Goal: Contribute content

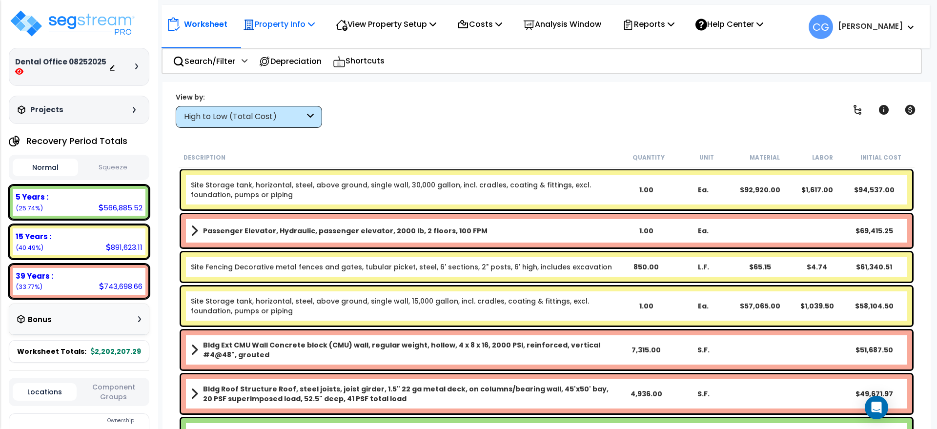
click at [311, 22] on icon at bounding box center [311, 24] width 7 height 8
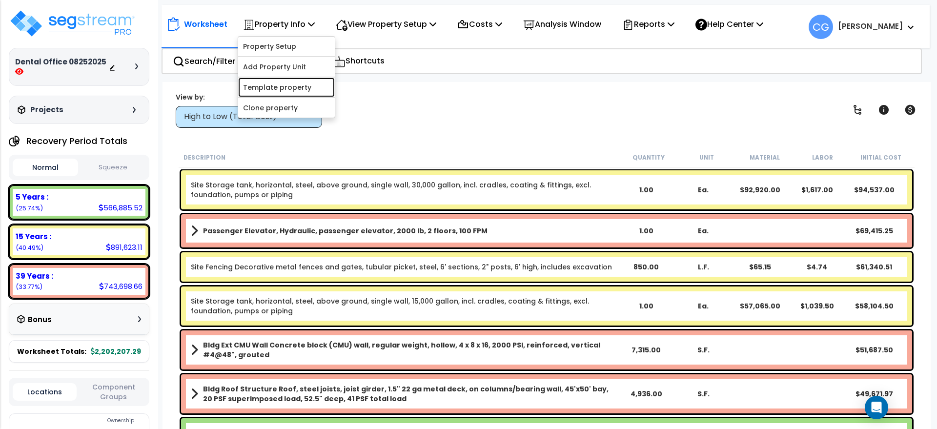
click at [305, 87] on link "Template property" at bounding box center [286, 88] width 97 height 20
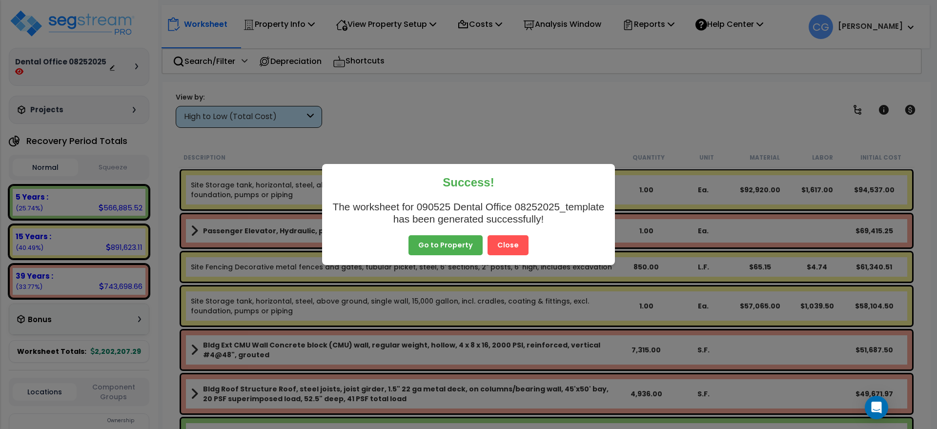
click at [501, 246] on button "Close" at bounding box center [507, 245] width 41 height 20
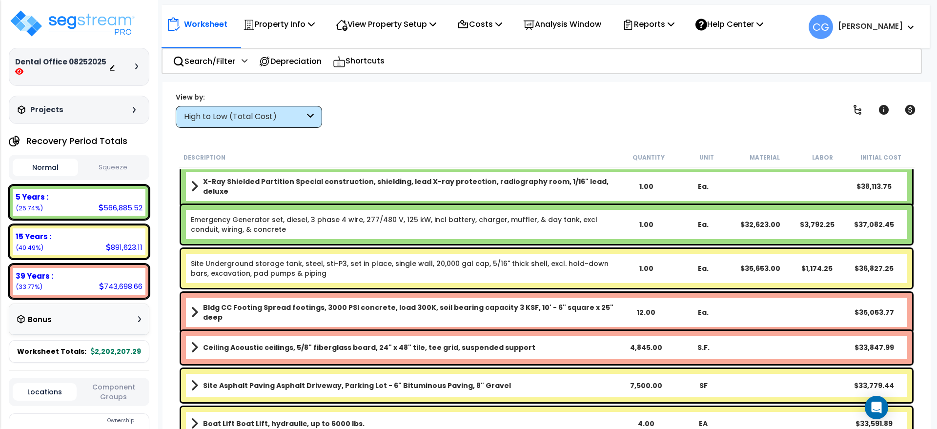
scroll to position [325, 0]
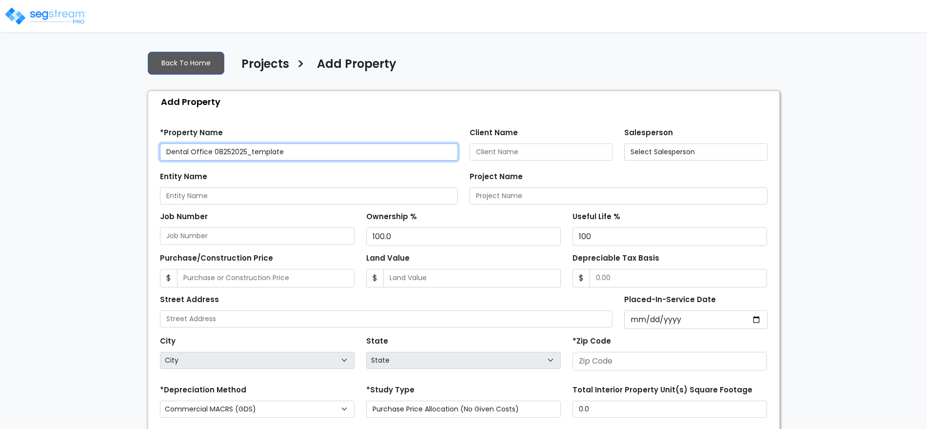
type input "80206"
type input "2,500,000.0"
select select "2025"
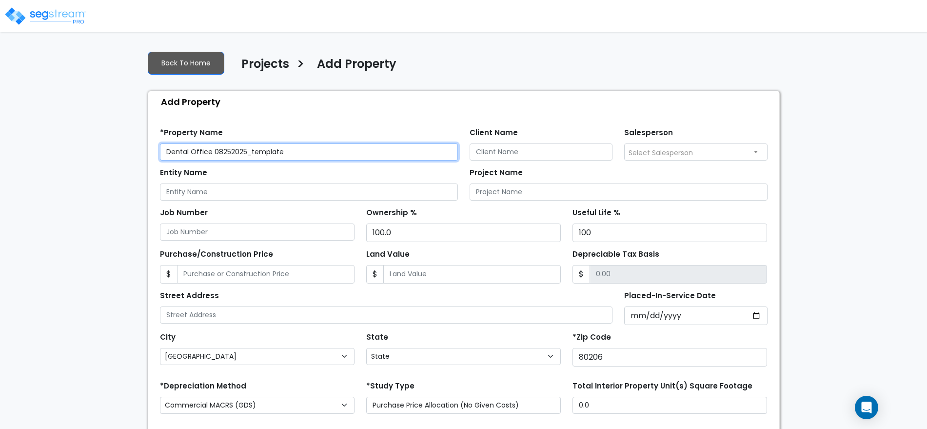
select select "CO"
click at [167, 155] on input "Dental Office 08252025_template" at bounding box center [309, 151] width 298 height 17
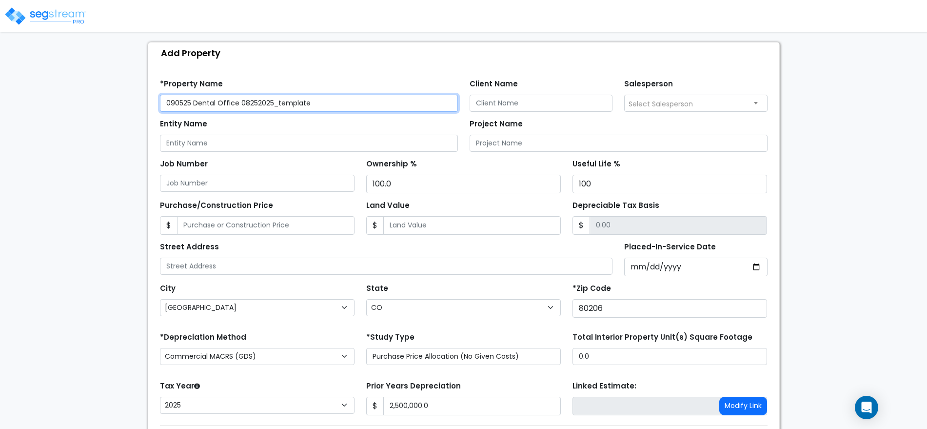
scroll to position [115, 0]
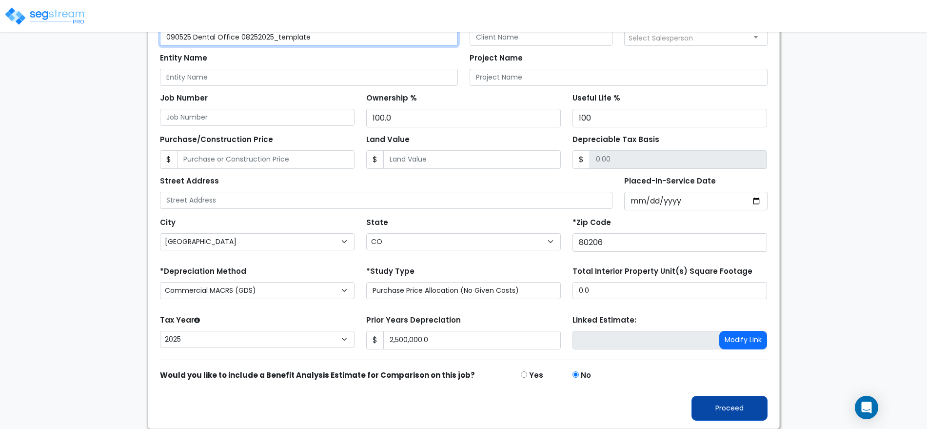
type input "090525 Dental Office 08252025_template"
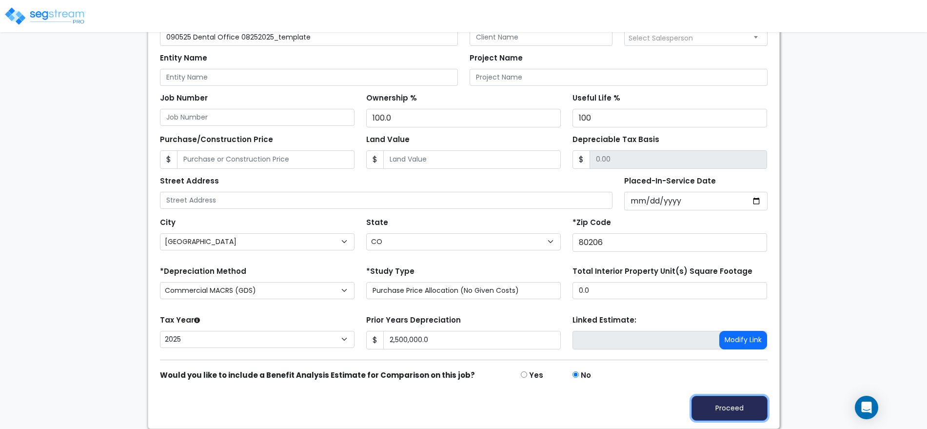
click at [741, 413] on button "Proceed" at bounding box center [730, 408] width 76 height 25
type input "2500000"
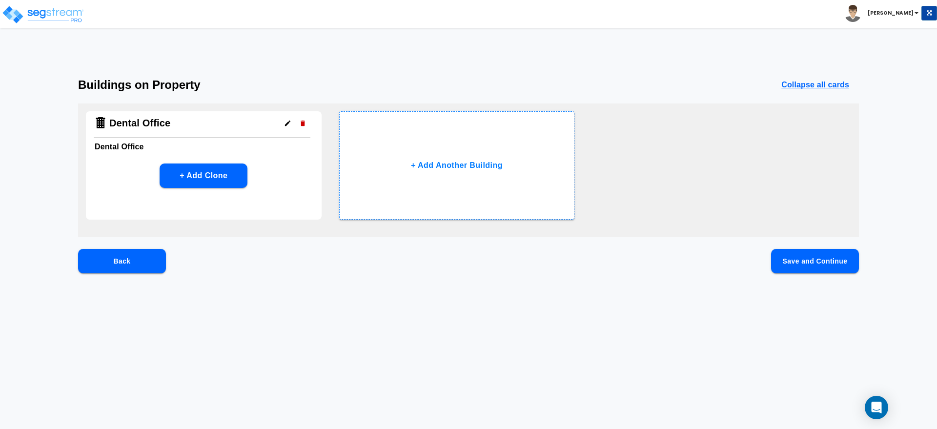
click at [799, 260] on button "Save and Continue" at bounding box center [815, 261] width 88 height 24
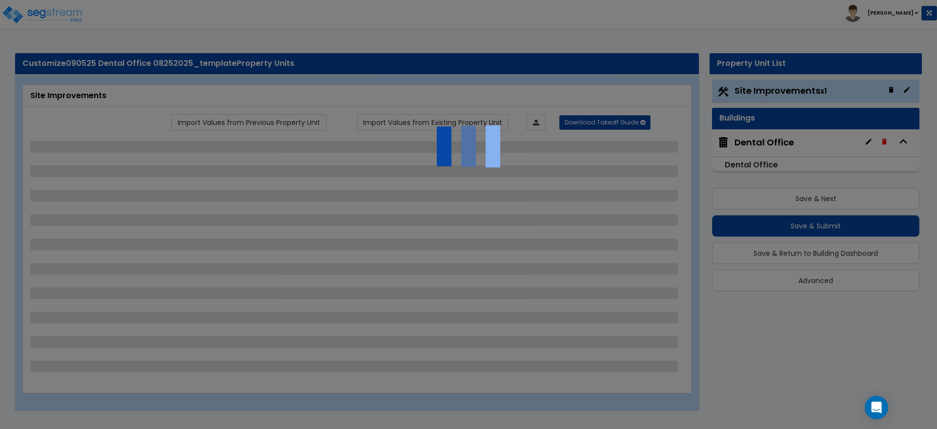
select select "2"
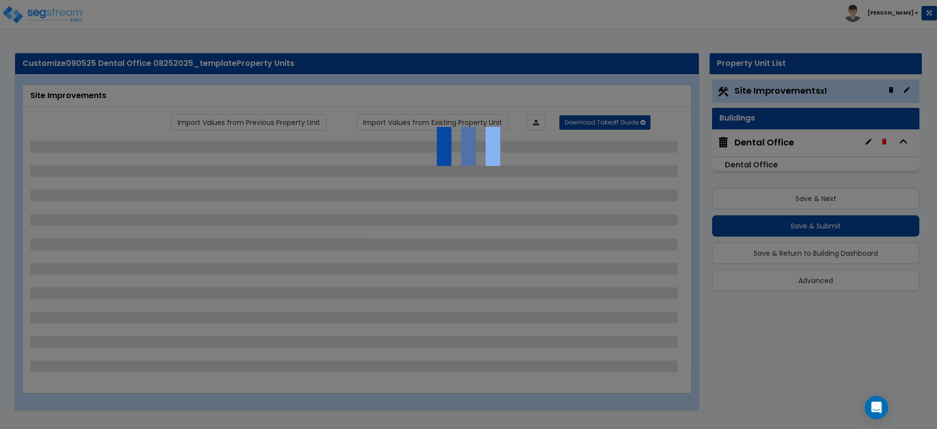
select select "1"
select select "2"
select select "3"
select select "1"
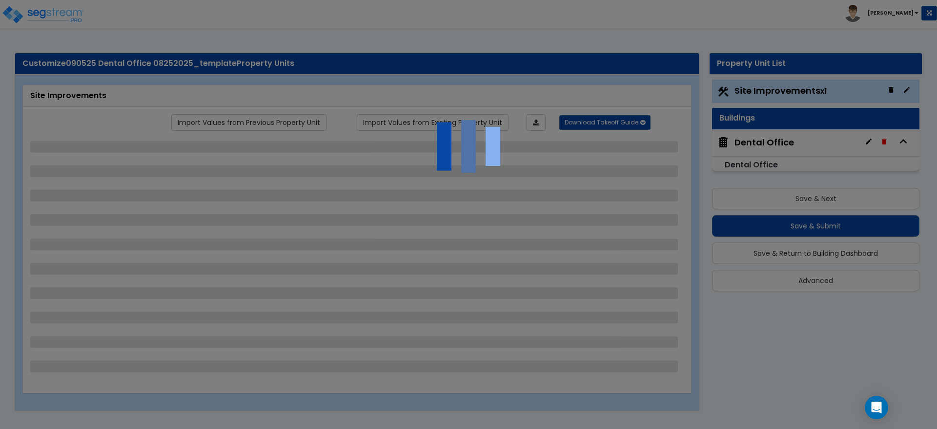
select select "1"
select select "2"
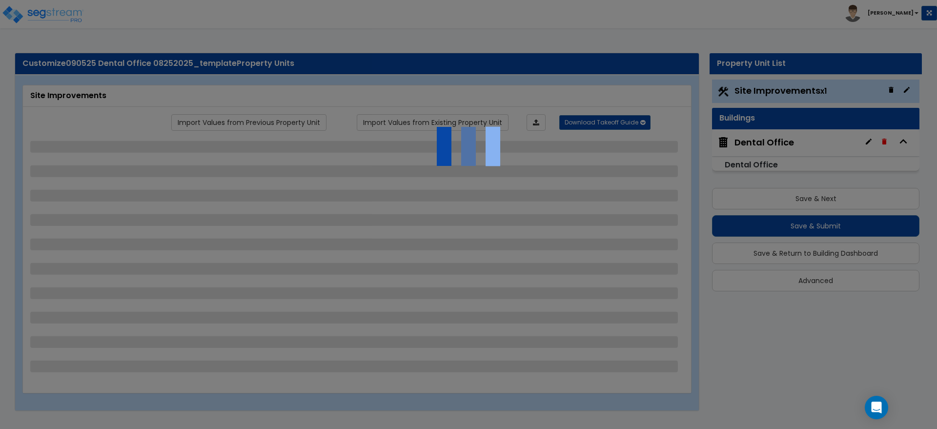
select select "1"
select select "2"
select select "1"
select select "2"
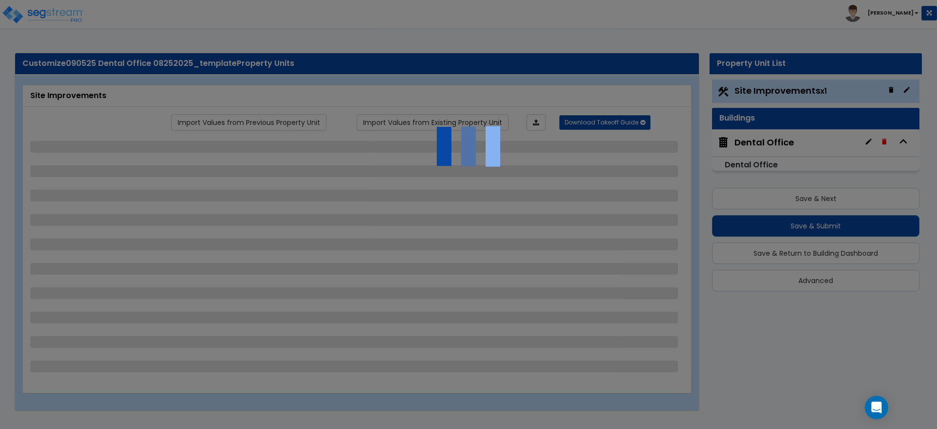
select select "2"
select select "4"
select select "1"
select select "2"
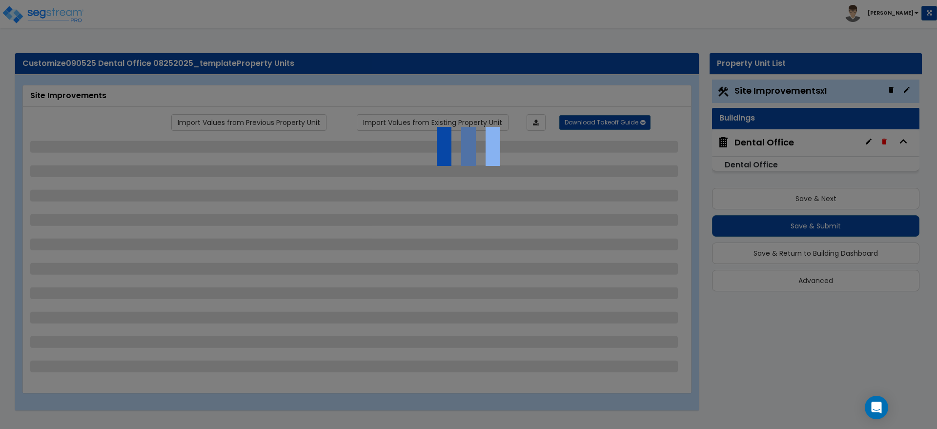
select select "3"
select select "2"
select select "1"
select select "2"
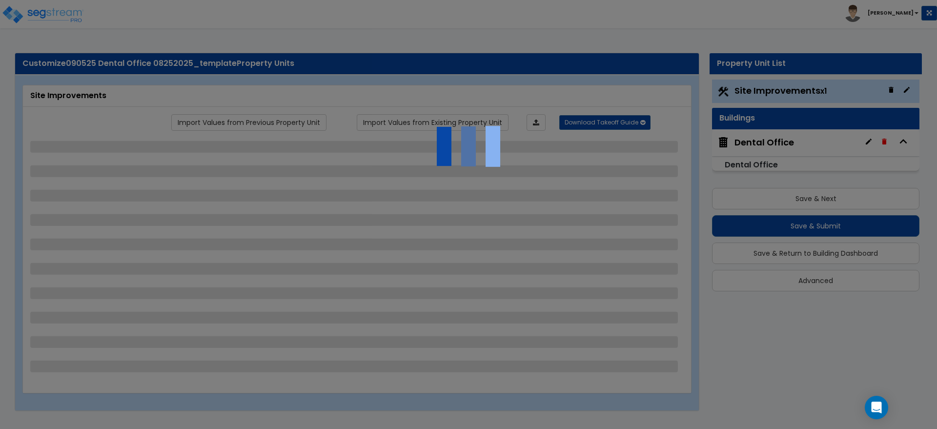
select select "3"
select select "6"
select select "10"
select select "8"
select select "3"
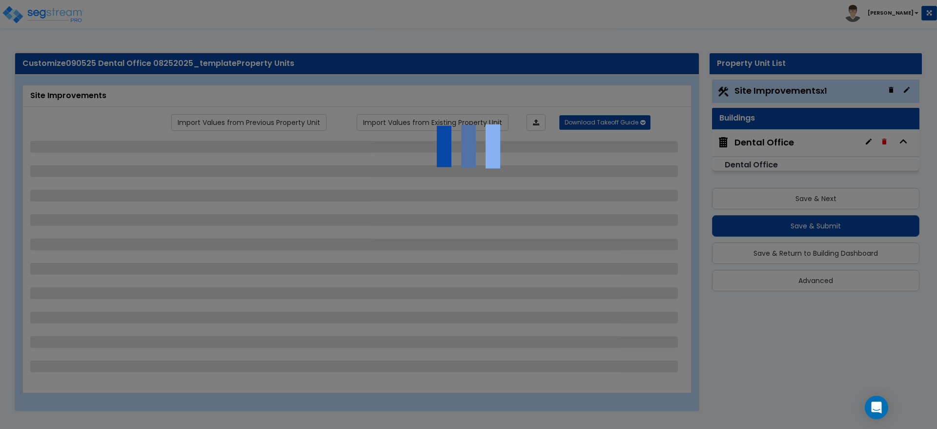
select select "1"
select select "2"
select select "3"
select select "1"
select select "3"
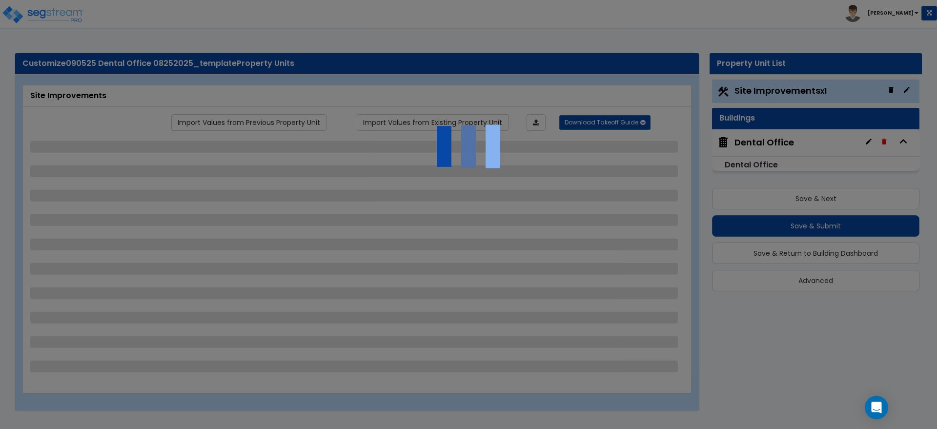
select select "2"
select select "1"
select select "2"
select select "7"
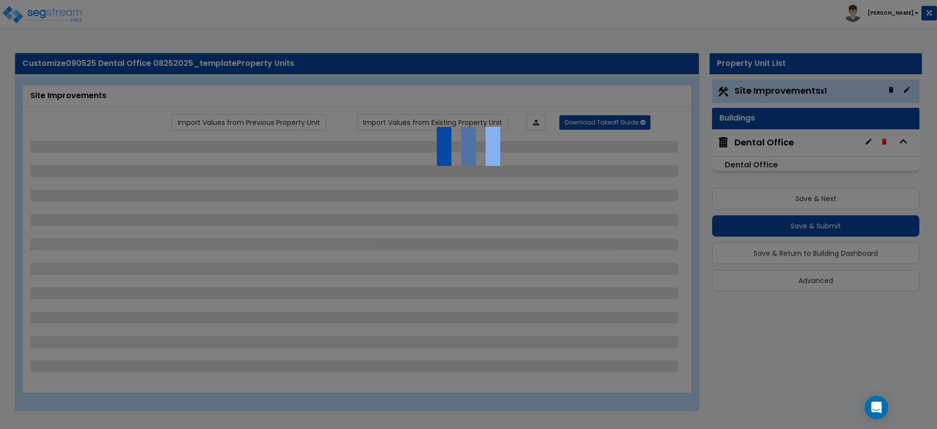
select select "1"
select select "2"
select select "4"
select select "1"
select select "13"
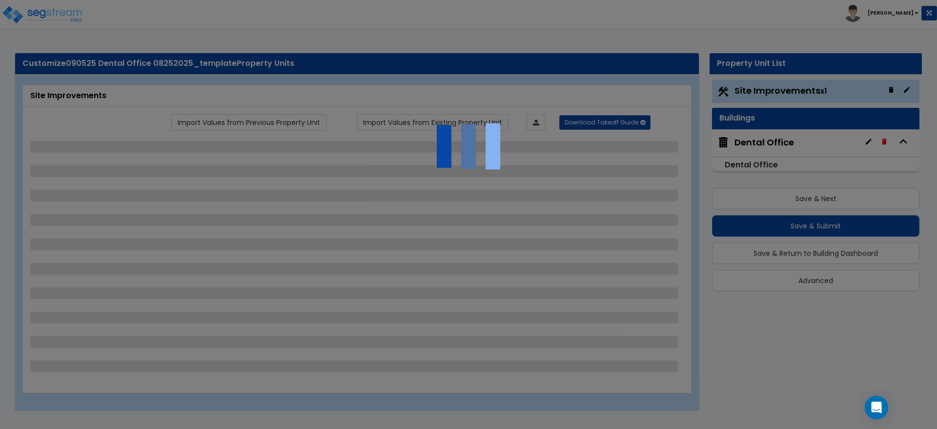
select select "2"
select select "1"
select select "4"
select select "1"
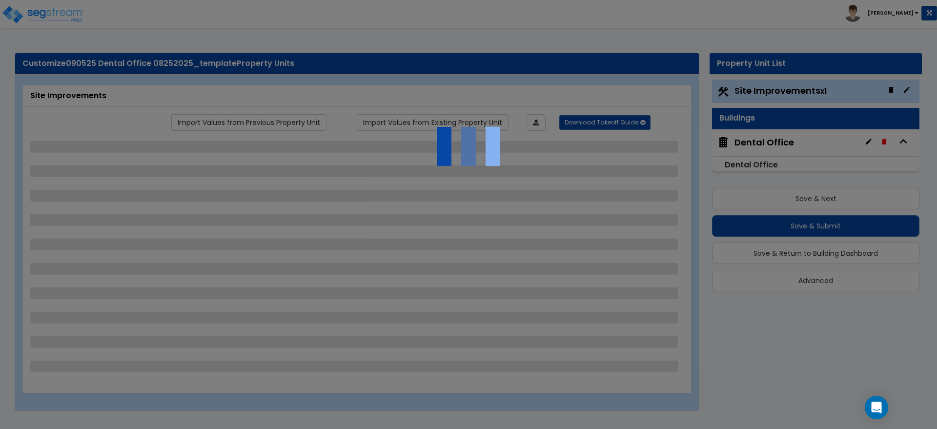
select select "1"
select select "2"
select select "3"
select select "2"
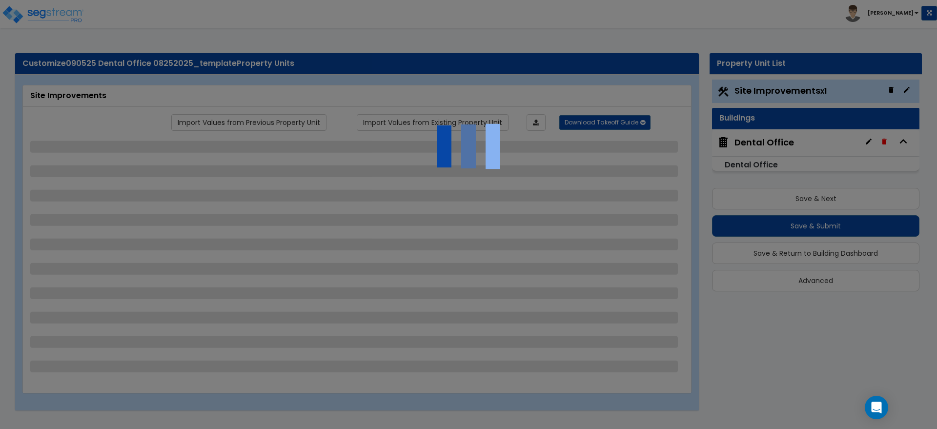
select select "1"
select select "2"
select select "1"
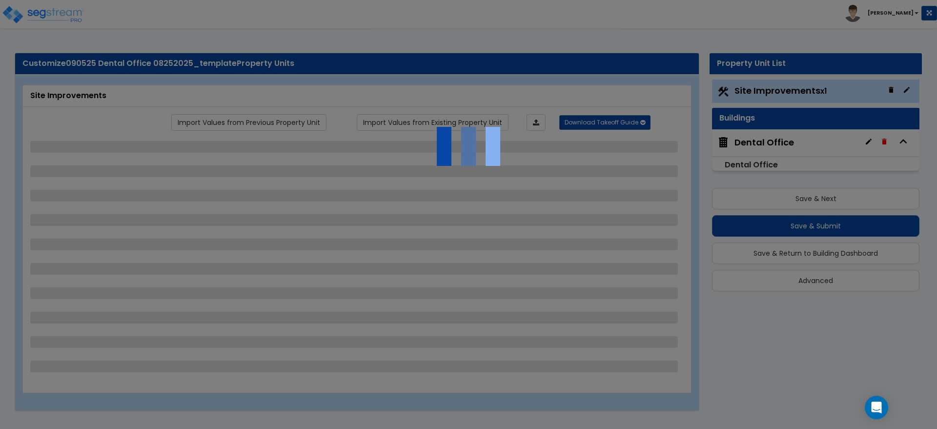
select select "2"
select select "3"
select select "11"
select select "8"
select select "5"
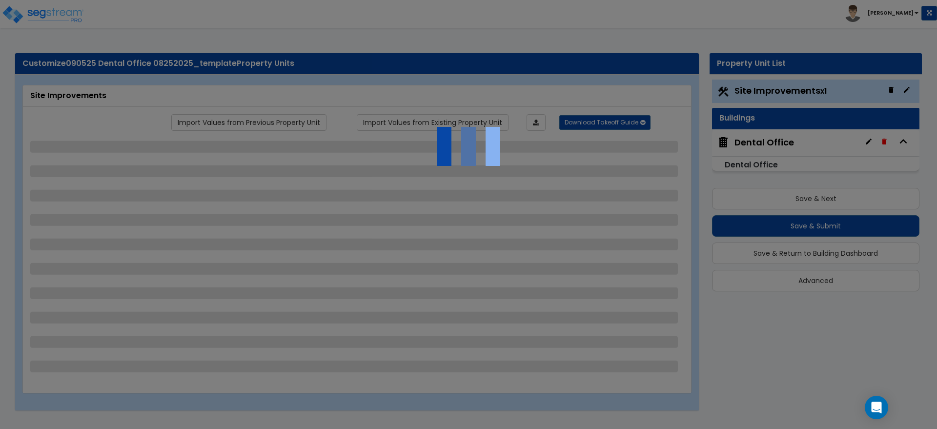
select select "3"
select select "1"
select select "5"
select select "7"
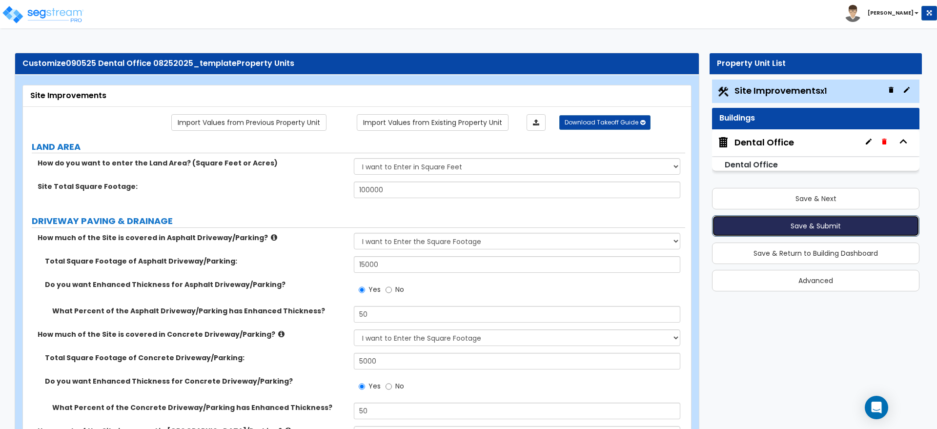
click at [780, 225] on button "Save & Submit" at bounding box center [815, 225] width 207 height 21
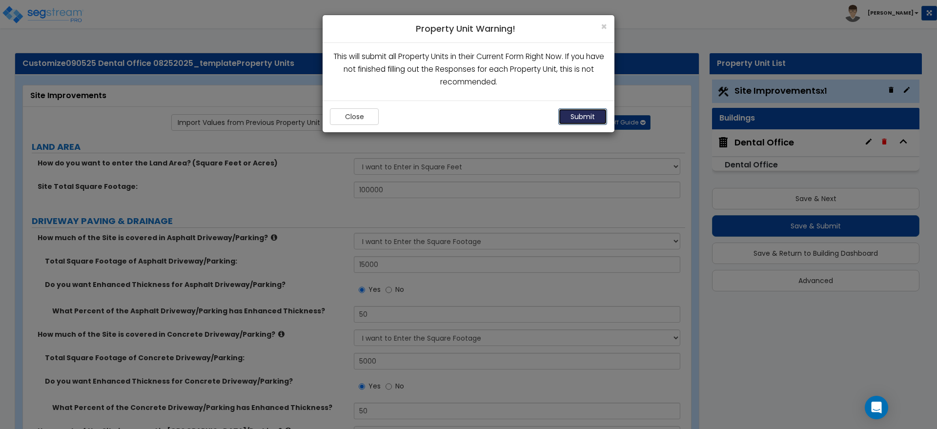
click at [586, 113] on button "Submit" at bounding box center [582, 116] width 49 height 17
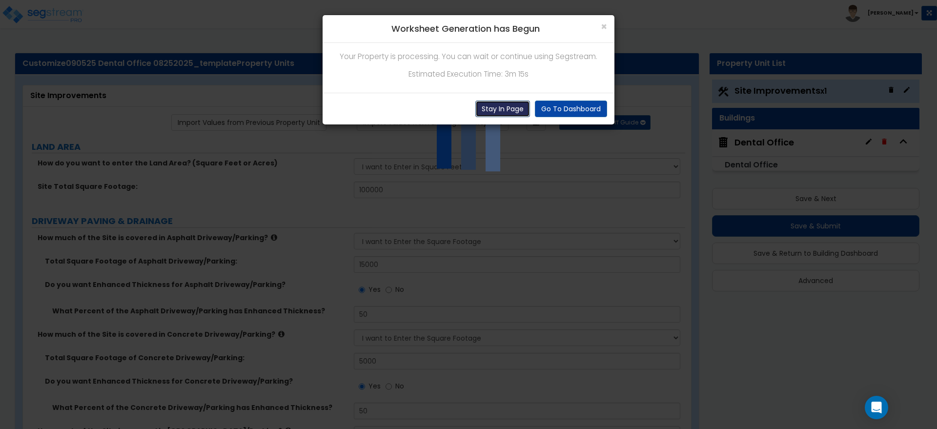
click at [494, 106] on button "Stay In Page" at bounding box center [502, 109] width 55 height 17
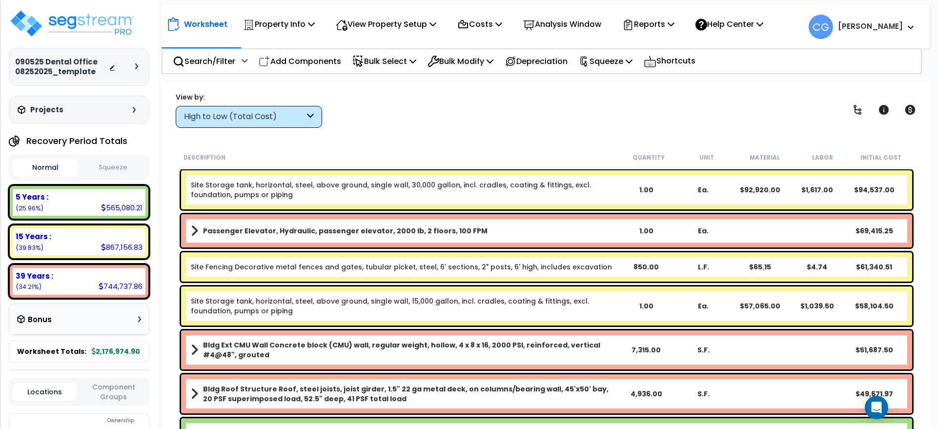
click at [576, 125] on div "View by: High to Low (Total Cost) High to Low (Total Cost)" at bounding box center [546, 110] width 748 height 36
click at [229, 56] on p "Search/Filter" at bounding box center [204, 61] width 62 height 13
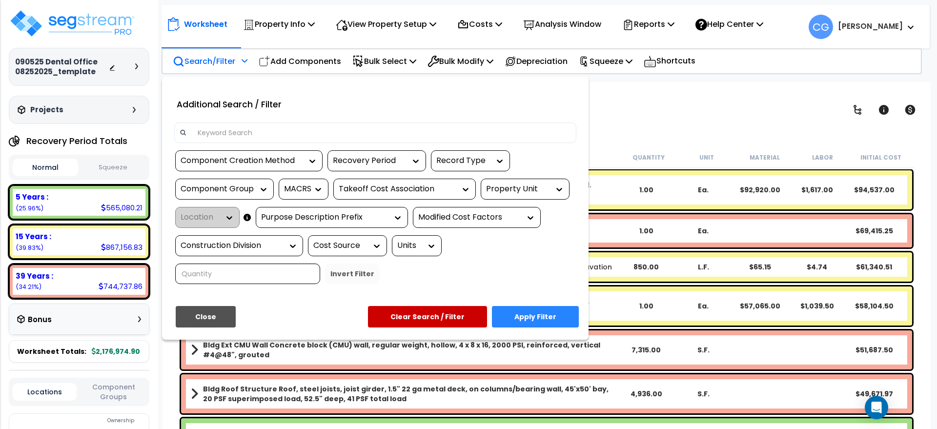
click at [246, 131] on input at bounding box center [381, 132] width 379 height 15
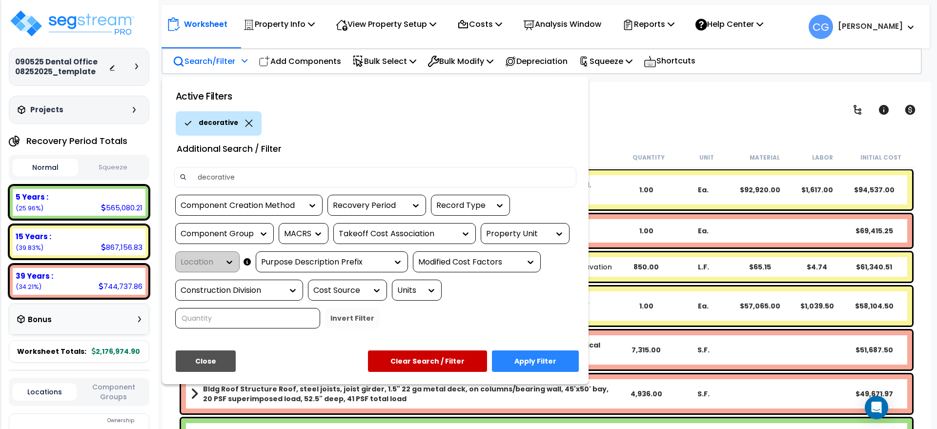
type input "decorative"
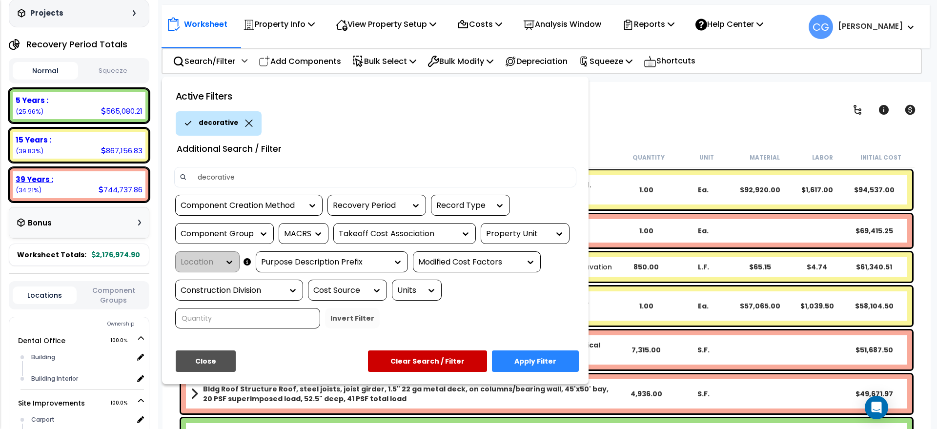
scroll to position [216, 0]
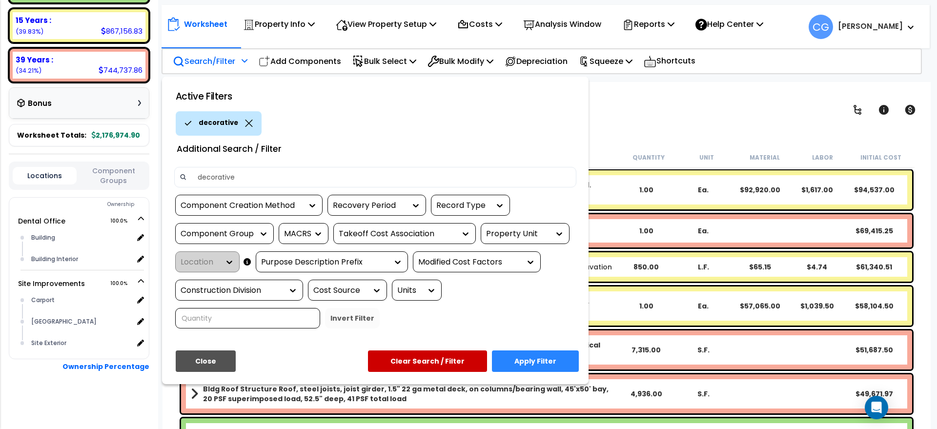
click at [545, 365] on button "Apply Filter" at bounding box center [535, 360] width 87 height 21
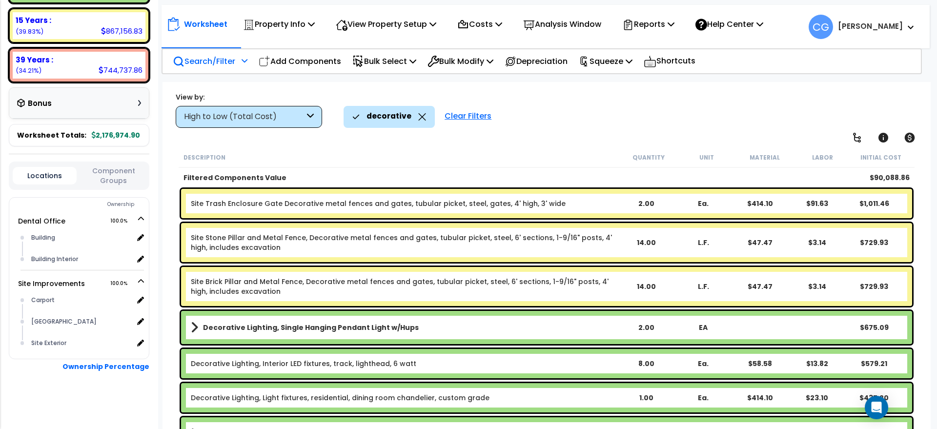
scroll to position [0, 0]
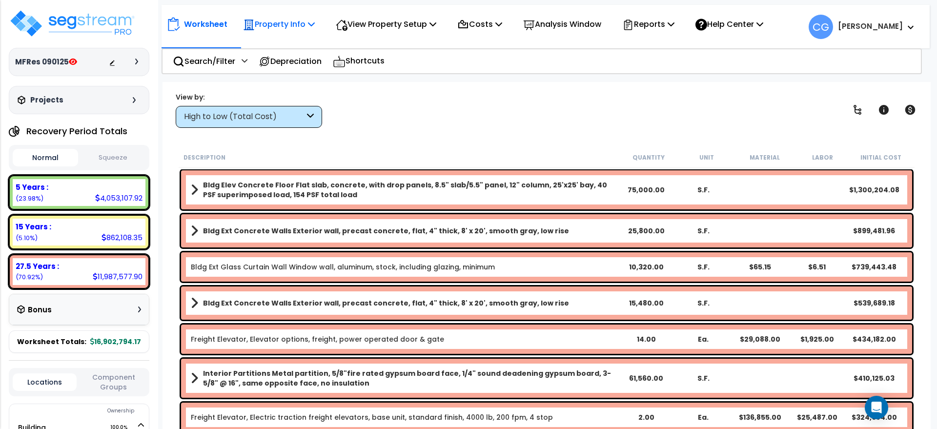
click at [304, 25] on p "Property Info" at bounding box center [279, 24] width 72 height 13
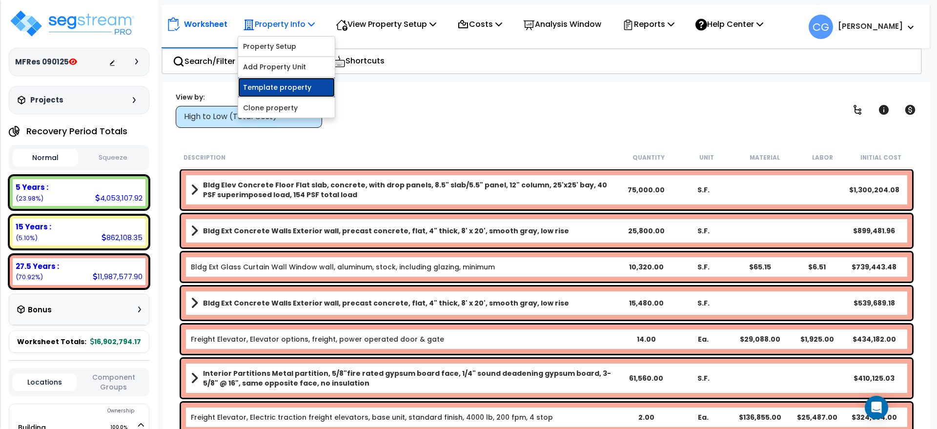
click at [296, 85] on link "Template property" at bounding box center [286, 88] width 97 height 20
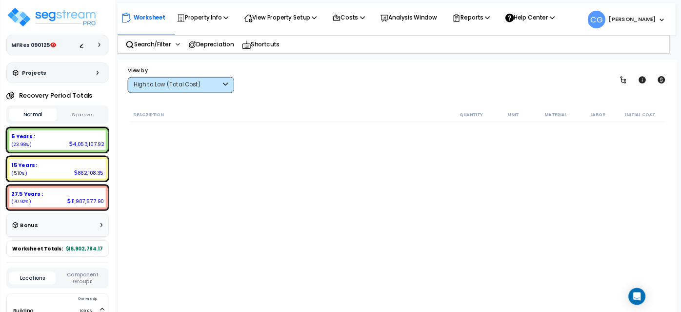
scroll to position [2683, 0]
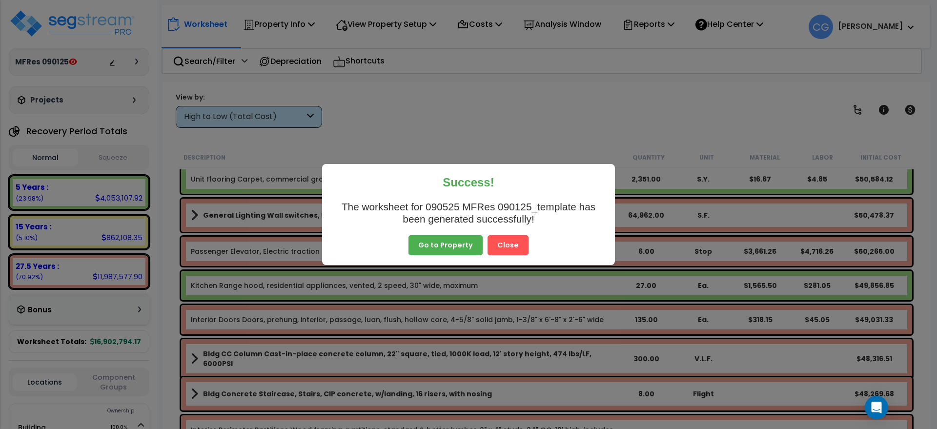
click at [500, 244] on button "Close" at bounding box center [507, 245] width 41 height 20
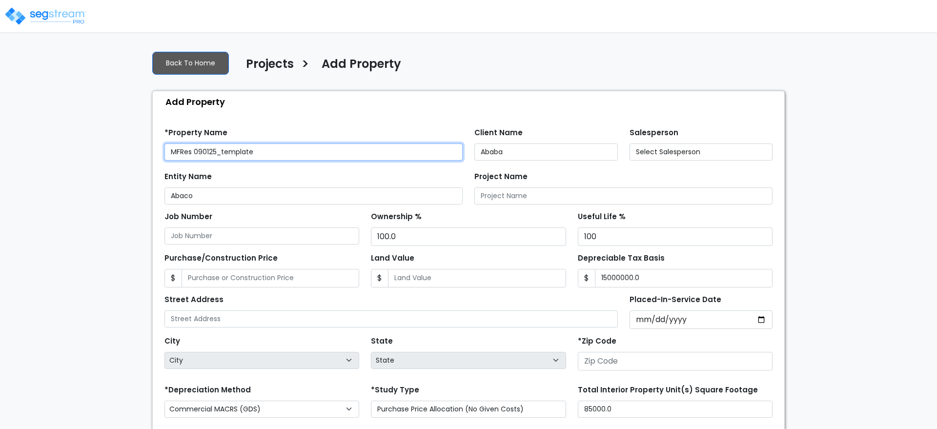
type input "[STREET_ADDRESS]"
type input "81611"
select select "CRM(_5"
select select "2025"
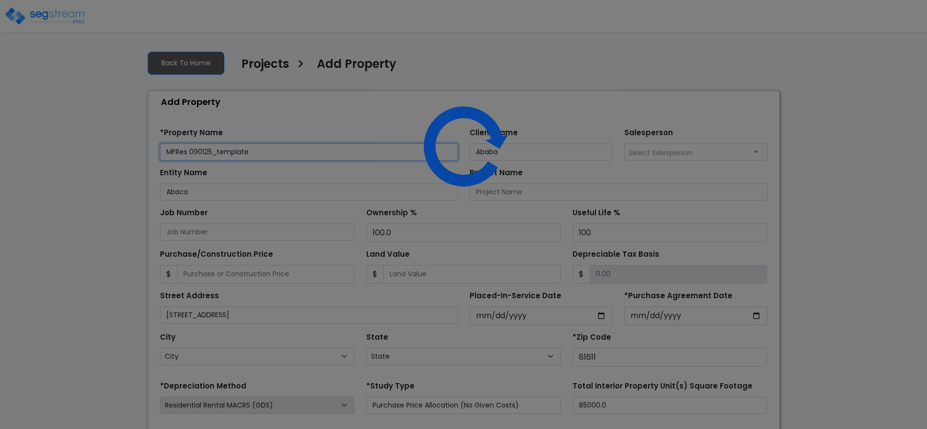
select select "CO"
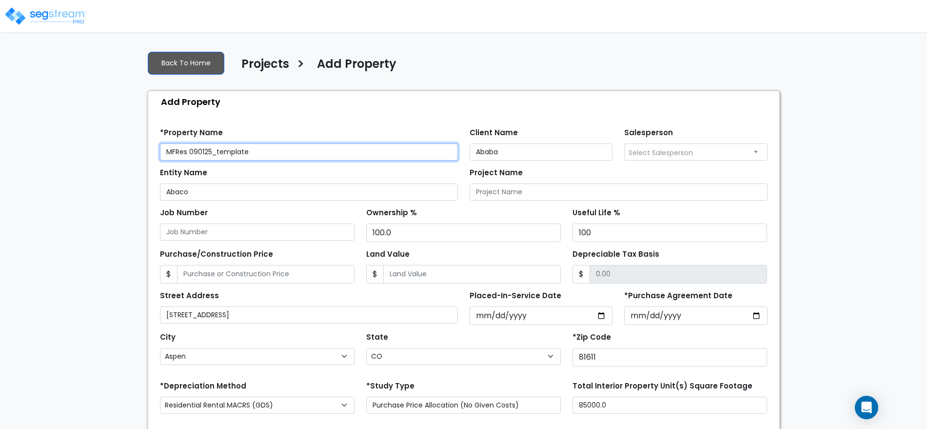
click at [163, 150] on input "MFRes 090125_template" at bounding box center [309, 151] width 298 height 17
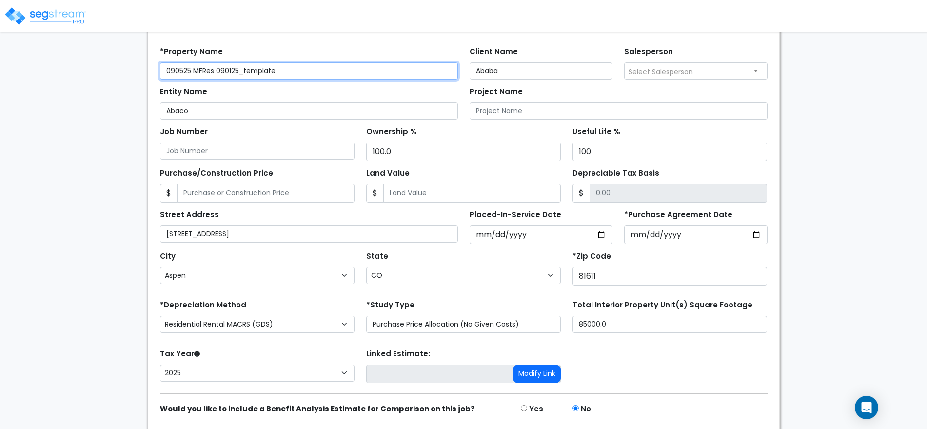
scroll to position [115, 0]
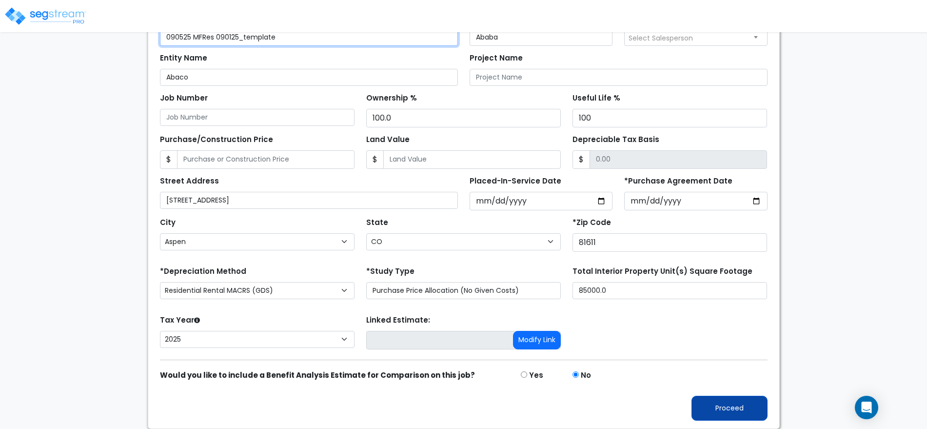
type input "090525 MFRes 090125_template"
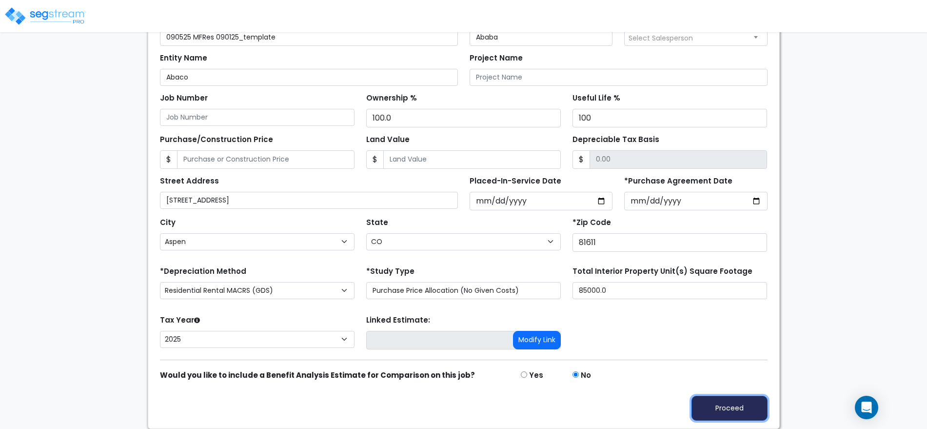
click at [725, 407] on button "Proceed" at bounding box center [730, 408] width 76 height 25
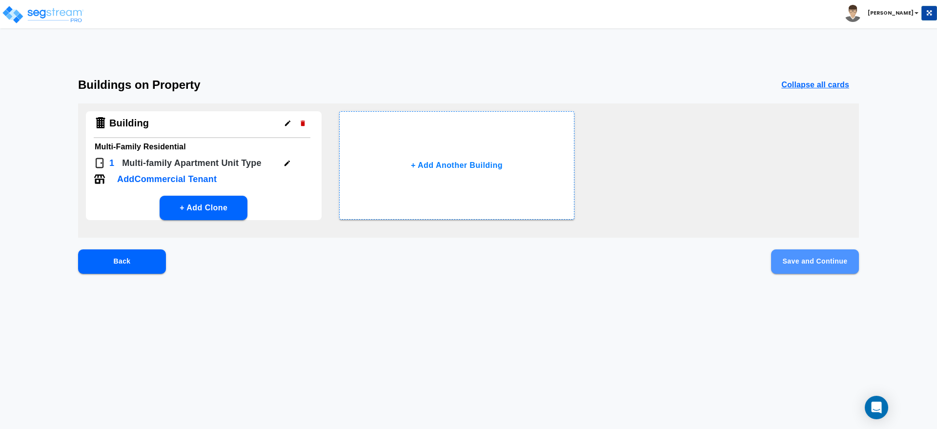
click at [850, 259] on button "Save and Continue" at bounding box center [815, 261] width 88 height 24
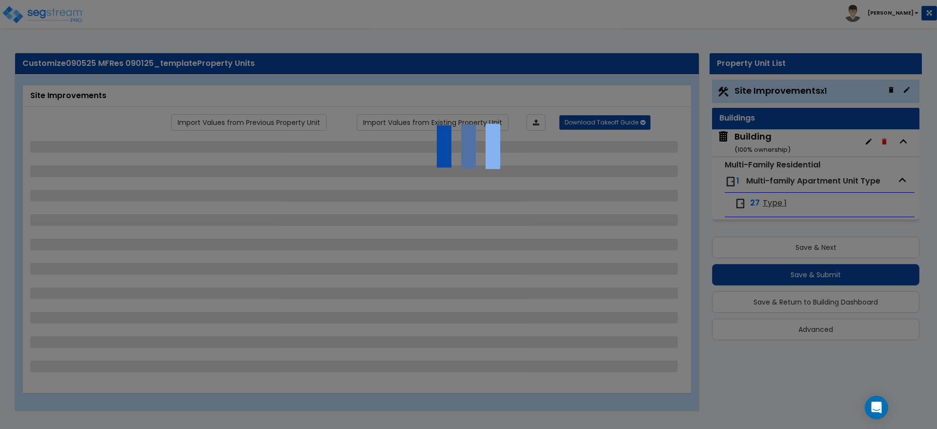
select select "2"
select select "1"
select select "2"
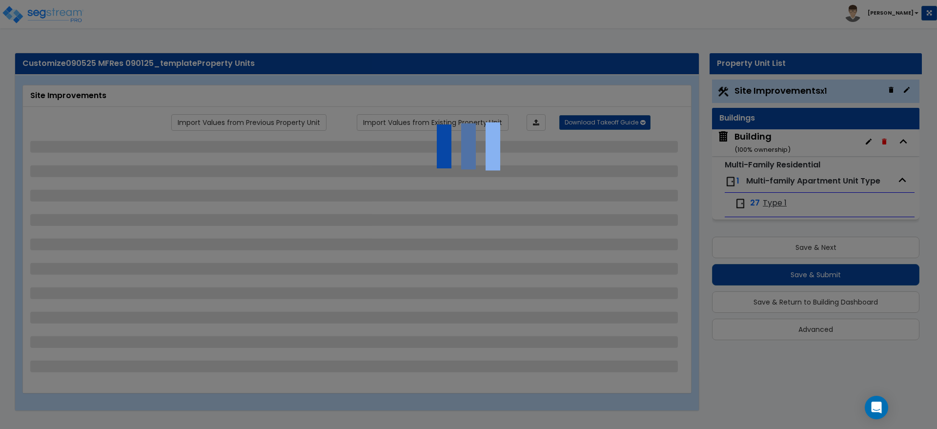
select select "1"
select select "2"
select select "3"
select select "1"
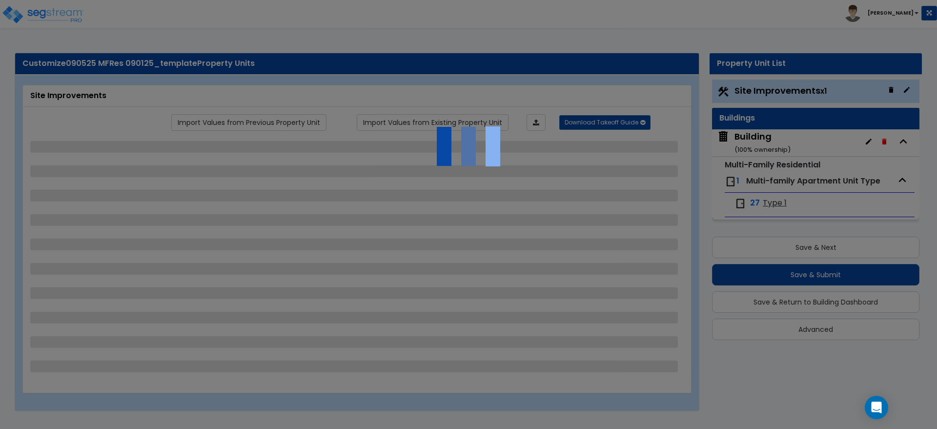
select select "2"
select select "4"
select select "2"
select select "1"
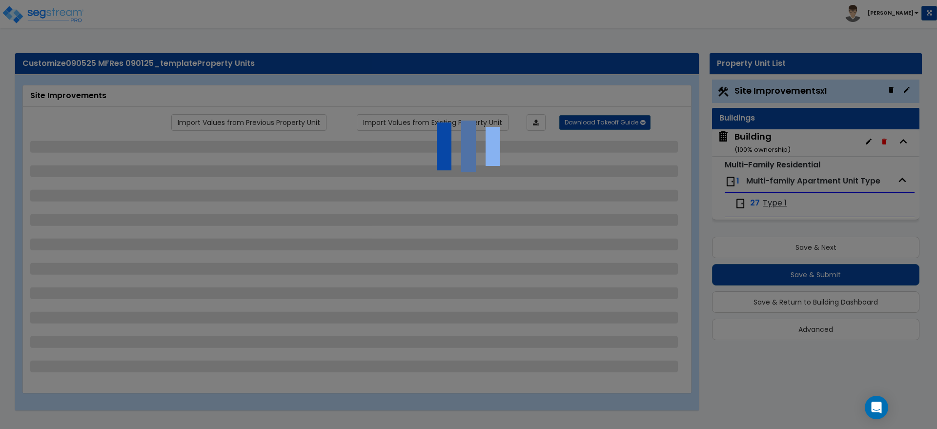
select select "2"
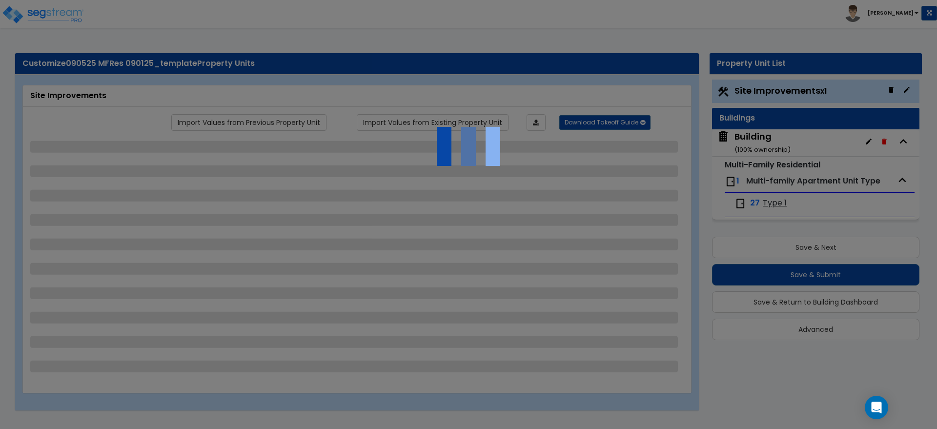
select select "6"
select select "11"
select select "2"
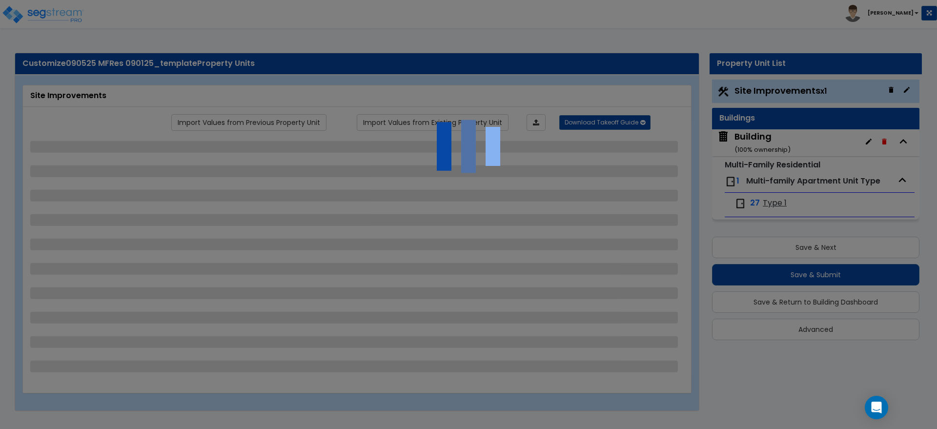
select select "3"
select select "1"
select select "2"
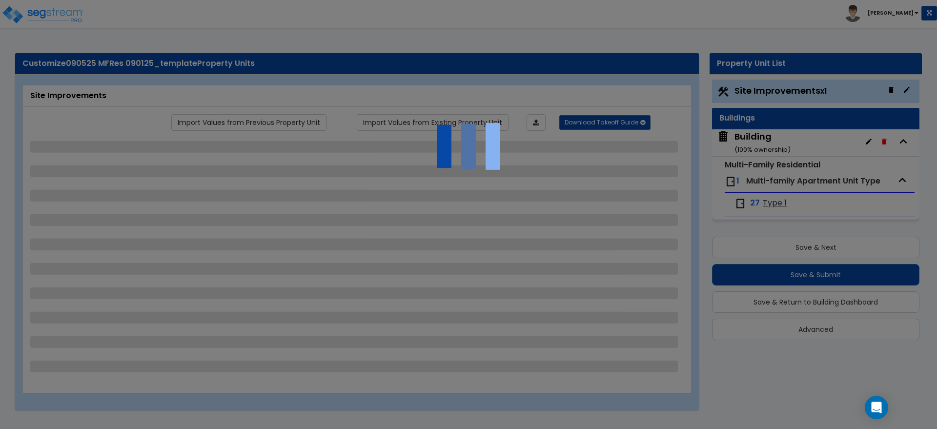
select select "1"
select select "2"
select select "7"
select select "2"
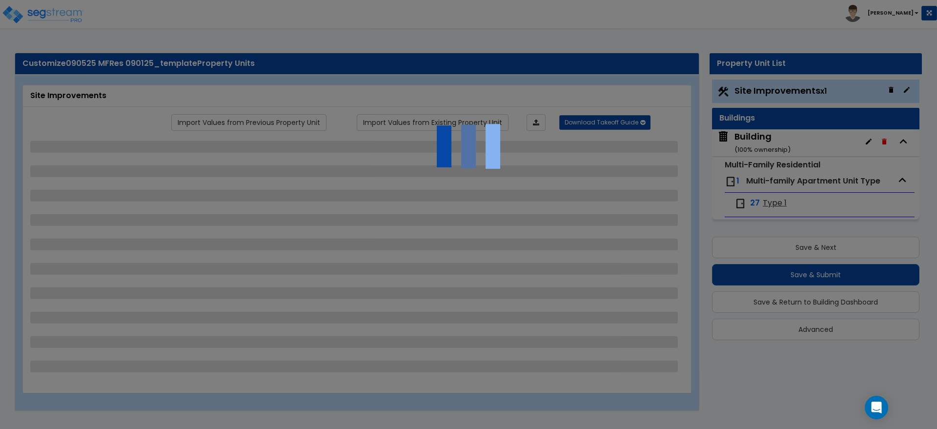
select select "3"
select select "1"
select select "16"
select select "2"
select select "5"
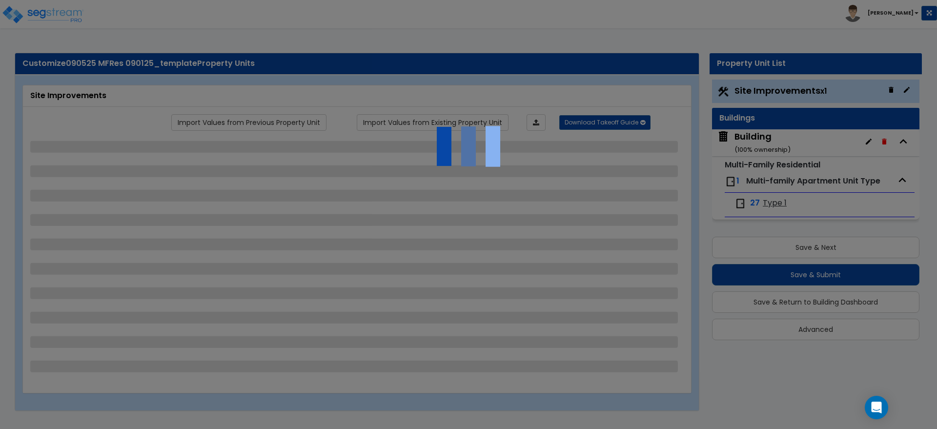
select select "4"
select select "1"
select select "10"
select select "3"
select select "2"
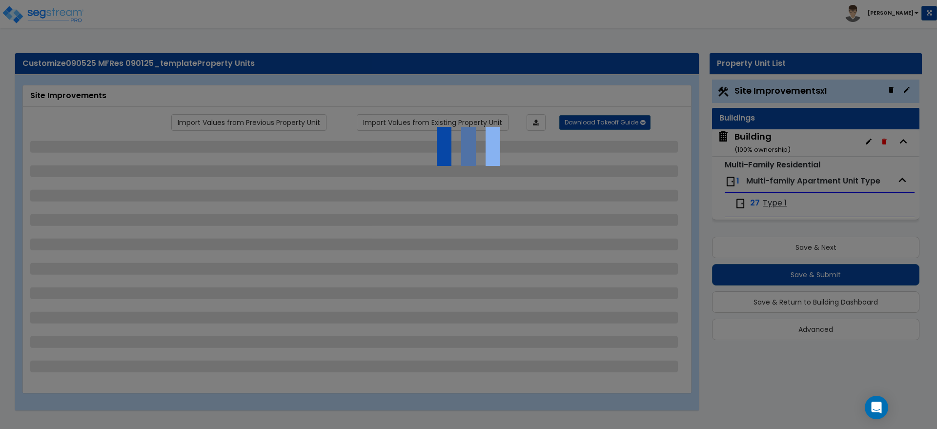
select select "1"
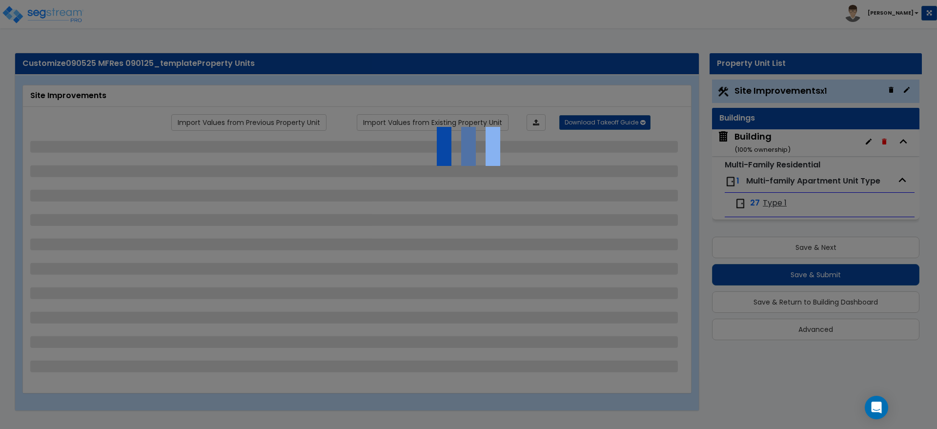
select select "4"
select select "1"
select select "2"
select select "4"
select select "3"
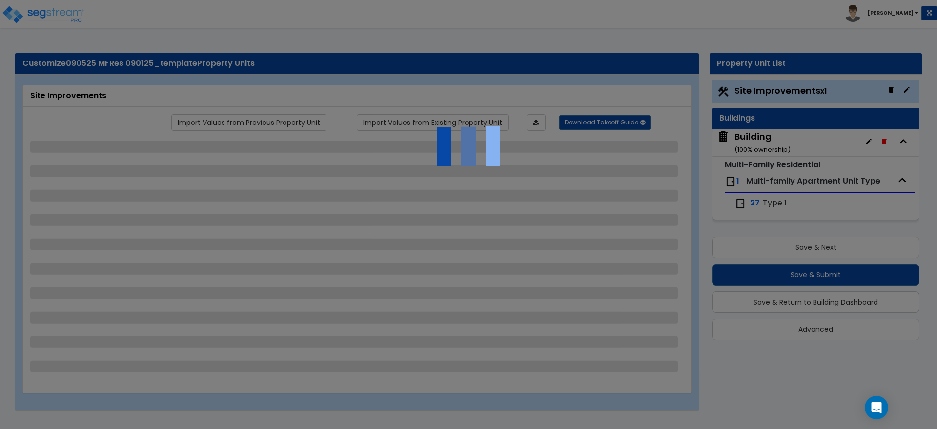
select select "2"
select select "1"
select select "2"
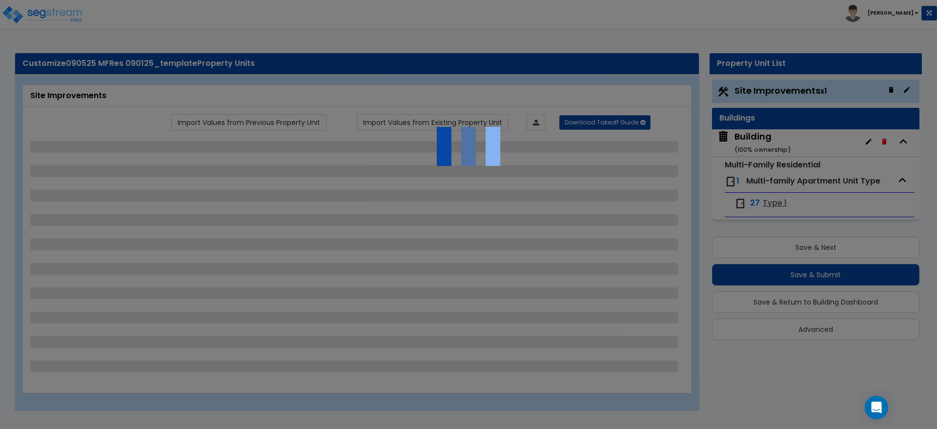
select select "1"
select select "2"
select select "1"
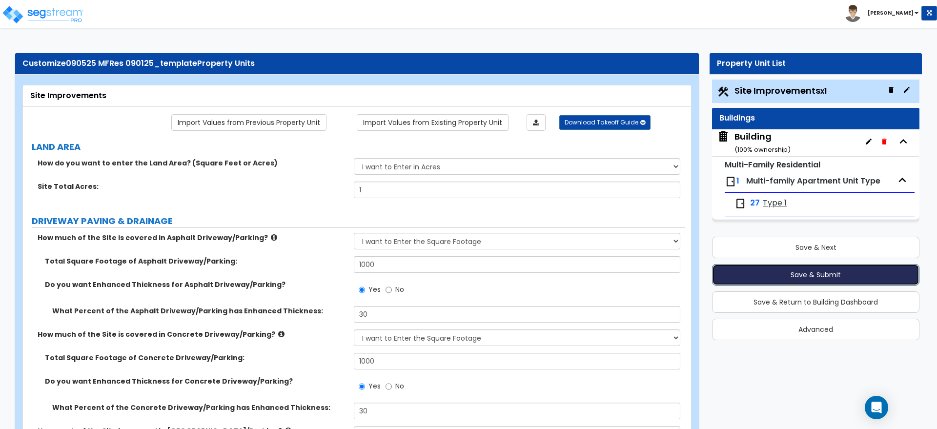
click at [833, 273] on button "Save & Submit" at bounding box center [815, 274] width 207 height 21
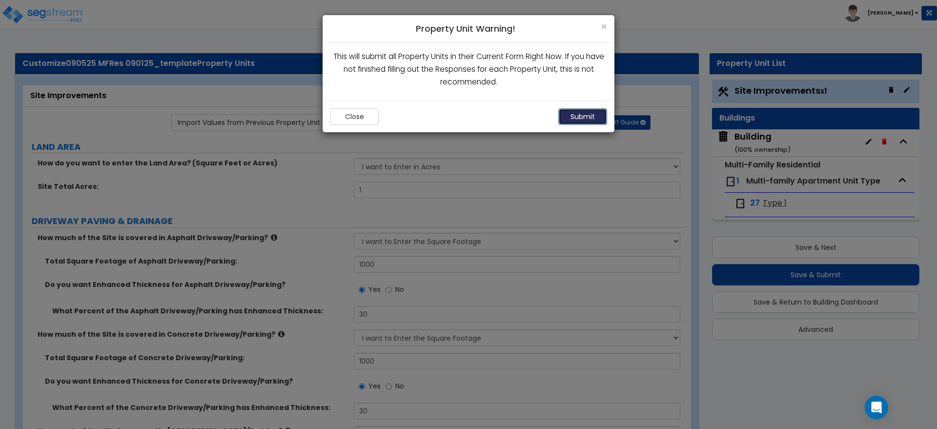
click at [571, 112] on button "Submit" at bounding box center [582, 116] width 49 height 17
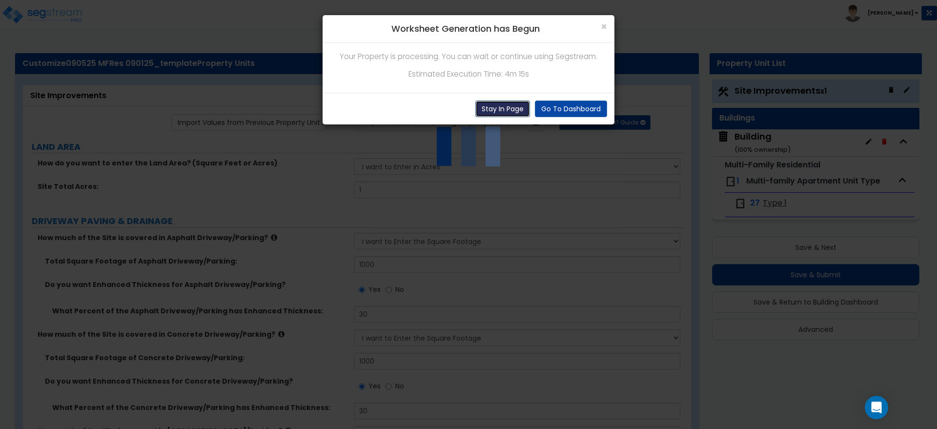
click at [499, 107] on button "Stay In Page" at bounding box center [502, 109] width 55 height 17
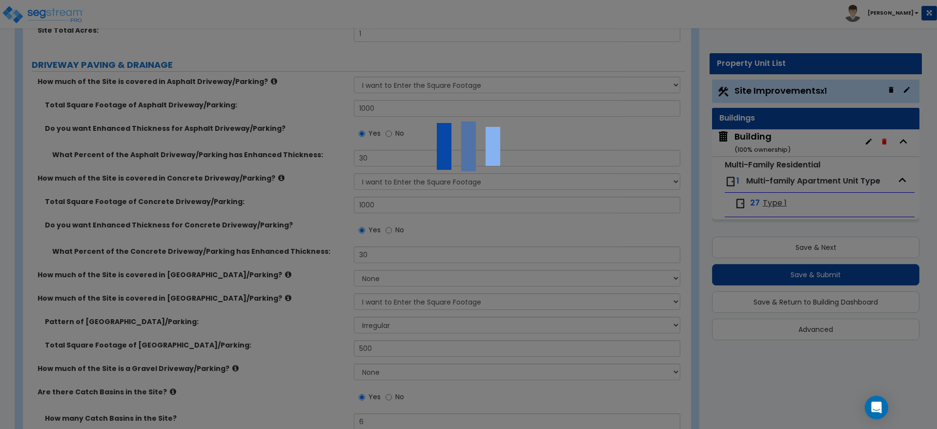
scroll to position [488, 0]
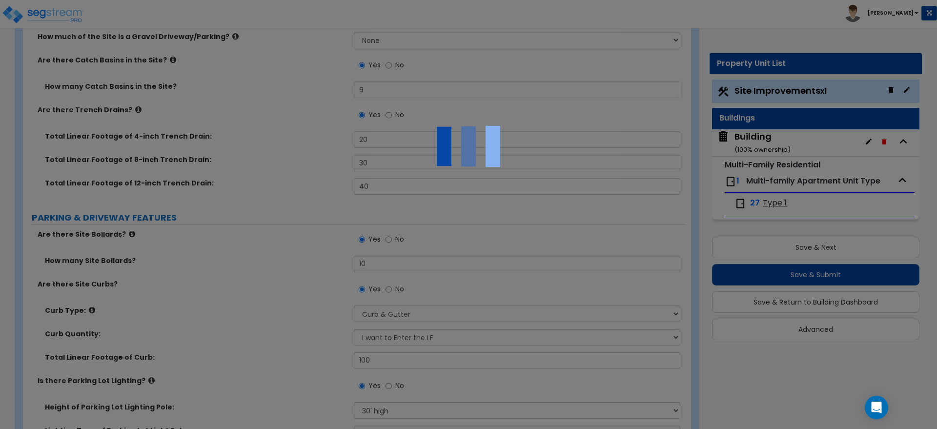
click at [670, 193] on div at bounding box center [468, 214] width 937 height 429
click at [441, 258] on div at bounding box center [468, 214] width 937 height 429
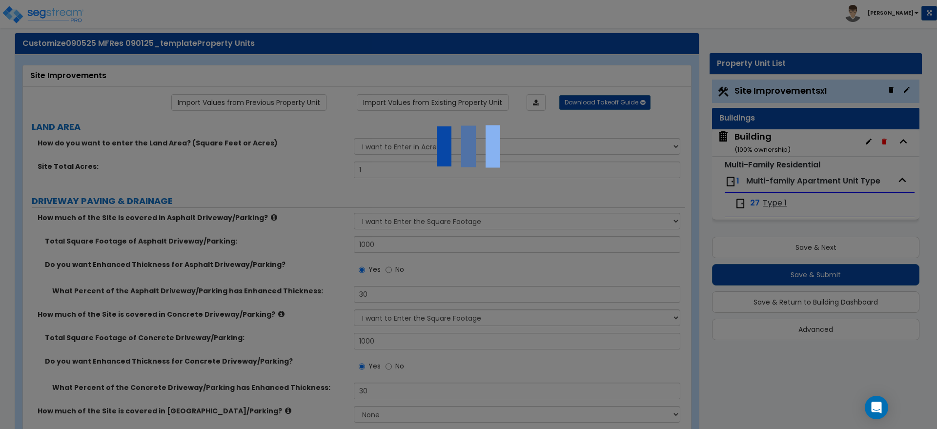
scroll to position [0, 0]
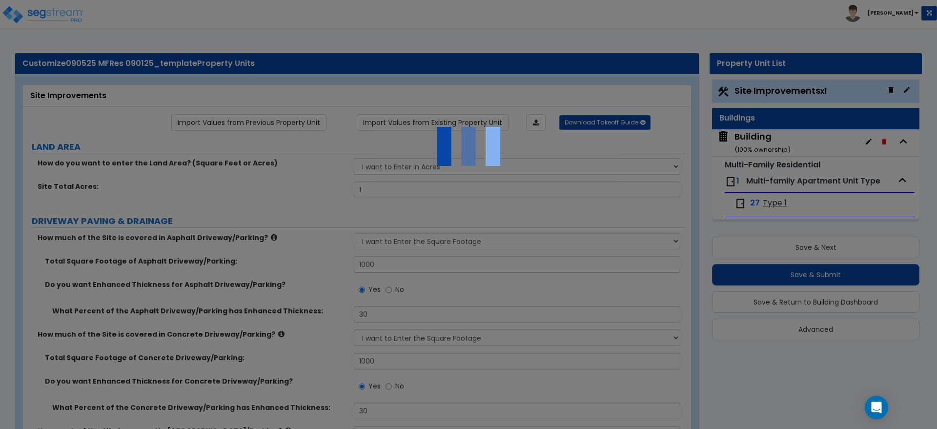
click at [527, 183] on div at bounding box center [468, 214] width 937 height 429
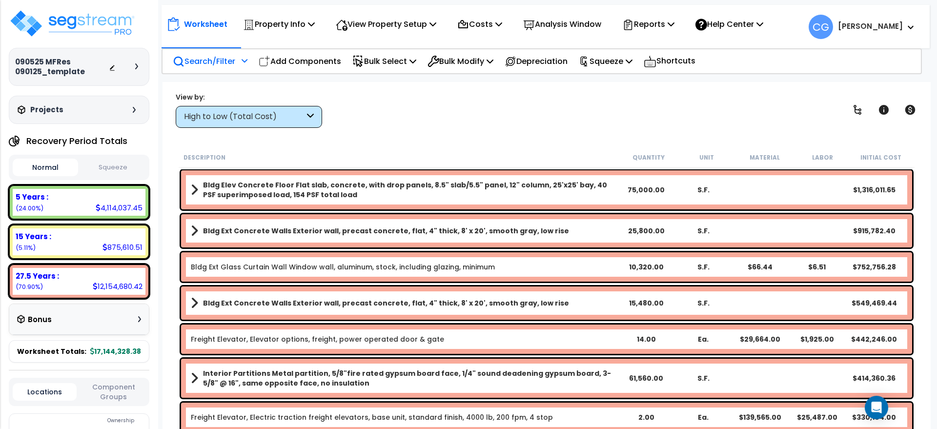
click at [204, 55] on p "Search/Filter" at bounding box center [204, 61] width 62 height 13
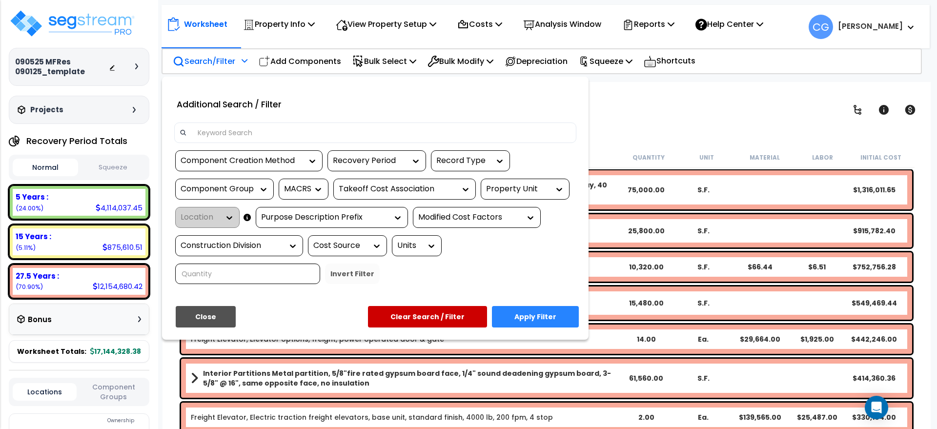
click at [241, 129] on input at bounding box center [381, 132] width 379 height 15
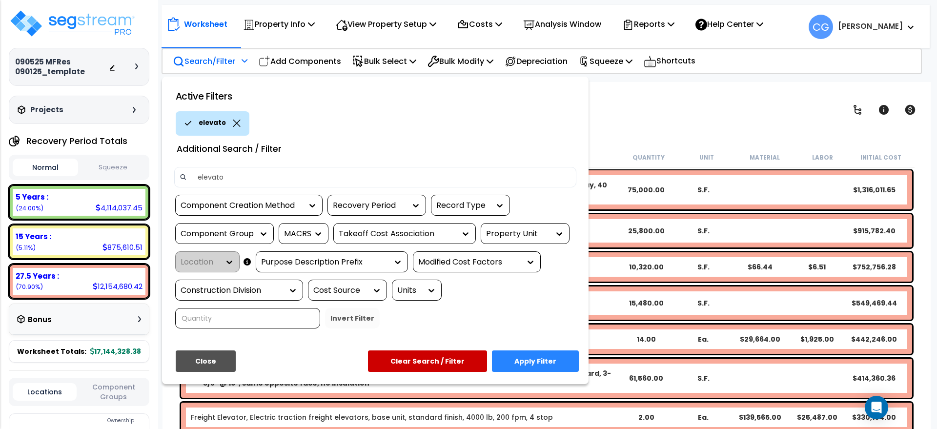
type input "elevator"
click at [517, 363] on button "Apply Filter" at bounding box center [535, 360] width 87 height 21
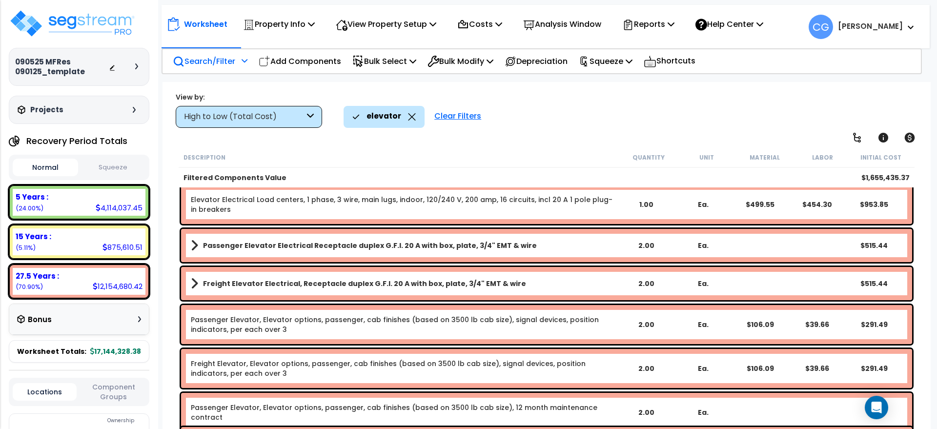
scroll to position [585, 0]
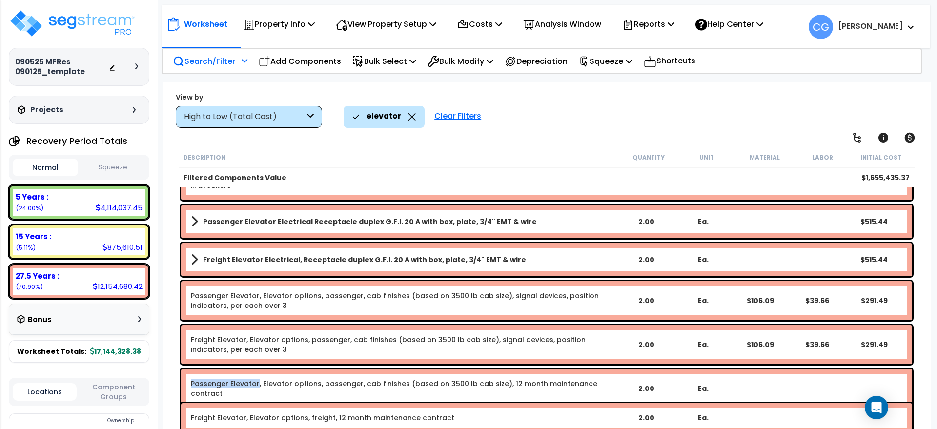
drag, startPoint x: 192, startPoint y: 383, endPoint x: 256, endPoint y: 378, distance: 64.1
click at [256, 379] on link "Passenger Elevator, Elevator options, passenger, cab finishes (based on 3500 lb…" at bounding box center [404, 389] width 427 height 20
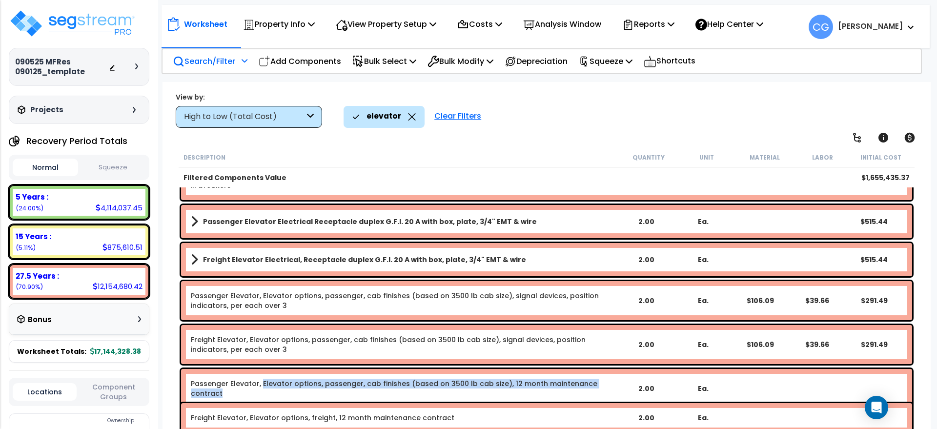
drag, startPoint x: 261, startPoint y: 382, endPoint x: 614, endPoint y: 385, distance: 352.8
click at [614, 385] on b "Passenger Elevator, Elevator options, passenger, cab finishes (based on 3500 lb…" at bounding box center [404, 389] width 427 height 20
copy link "Elevator options, passenger, cab finishes (based on 3500 lb cab size), 12 month…"
click at [260, 383] on link "Passenger Elevator, Elevator options, passenger, cab finishes (based on 3500 lb…" at bounding box center [404, 389] width 427 height 20
drag, startPoint x: 260, startPoint y: 383, endPoint x: 614, endPoint y: 385, distance: 354.2
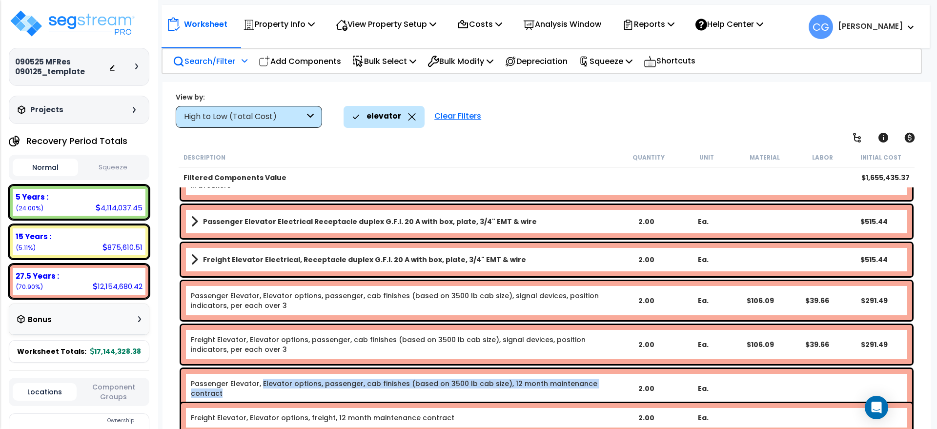
click at [614, 385] on b "Passenger Elevator, Elevator options, passenger, cab finishes (based on 3500 lb…" at bounding box center [404, 389] width 427 height 20
copy link "Elevator options, passenger, cab finishes (based on 3500 lb cab size), 12 month…"
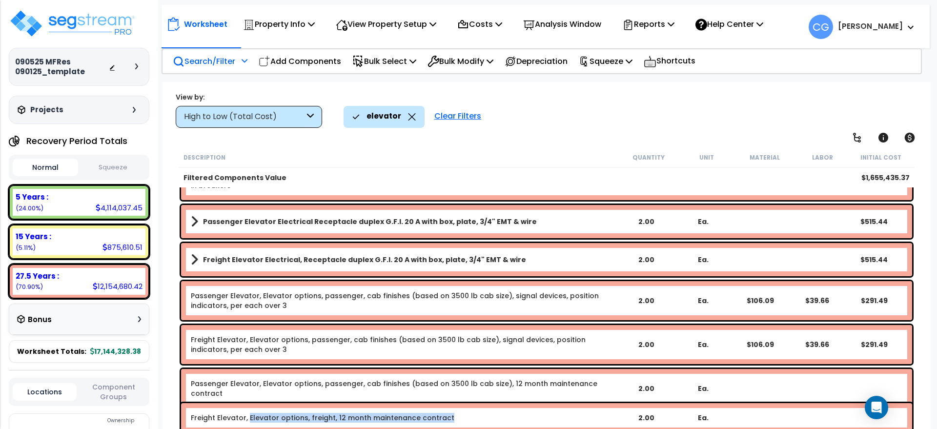
drag, startPoint x: 247, startPoint y: 415, endPoint x: 451, endPoint y: 417, distance: 203.9
click at [451, 417] on b "Freight Elevator, Elevator options, freight, 12 month maintenance contract" at bounding box center [404, 418] width 427 height 10
copy link "Elevator options, freight, 12 month maintenance contract"
click at [555, 381] on link "Passenger Elevator, Elevator options, passenger, cab finishes (based on 3500 lb…" at bounding box center [404, 389] width 427 height 20
click at [550, 381] on link "Passenger Elevator, Elevator options, passenger, cab finishes (based on 3500 lb…" at bounding box center [404, 389] width 427 height 20
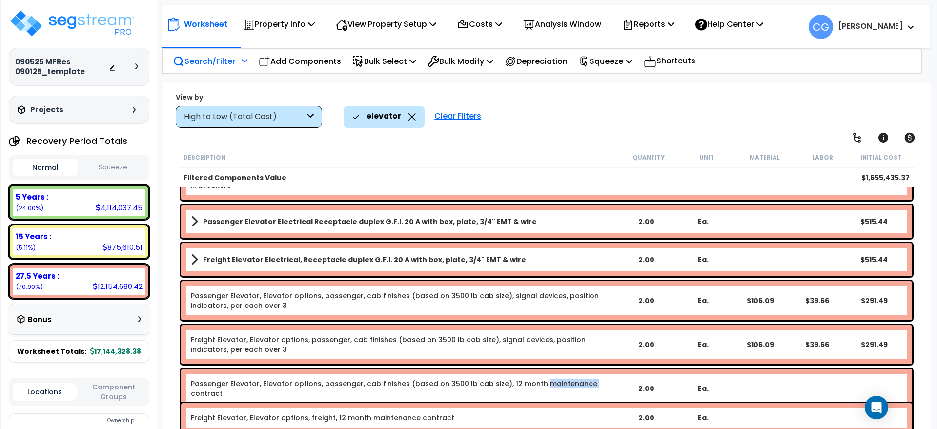
click at [550, 381] on link "Passenger Elevator, Elevator options, passenger, cab finishes (based on 3500 lb…" at bounding box center [404, 389] width 427 height 20
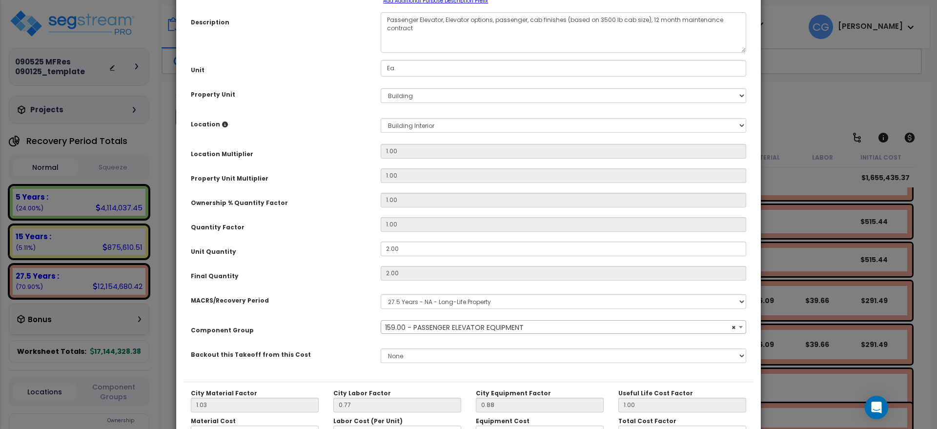
select select "16931"
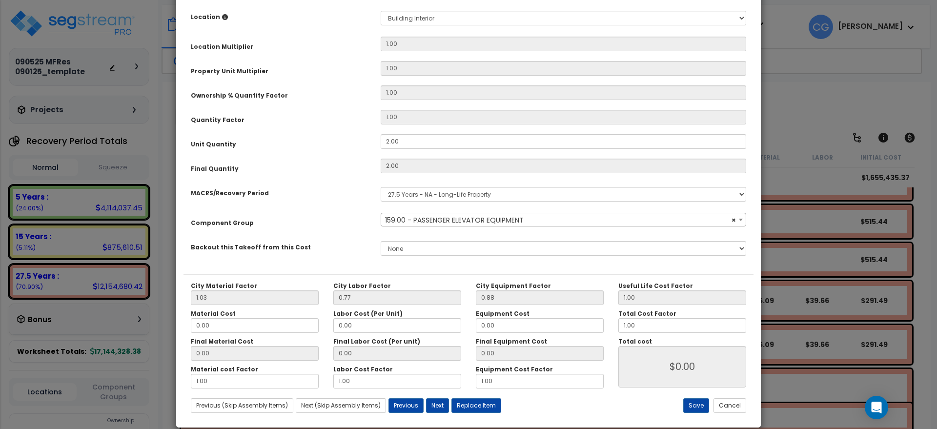
scroll to position [202, 0]
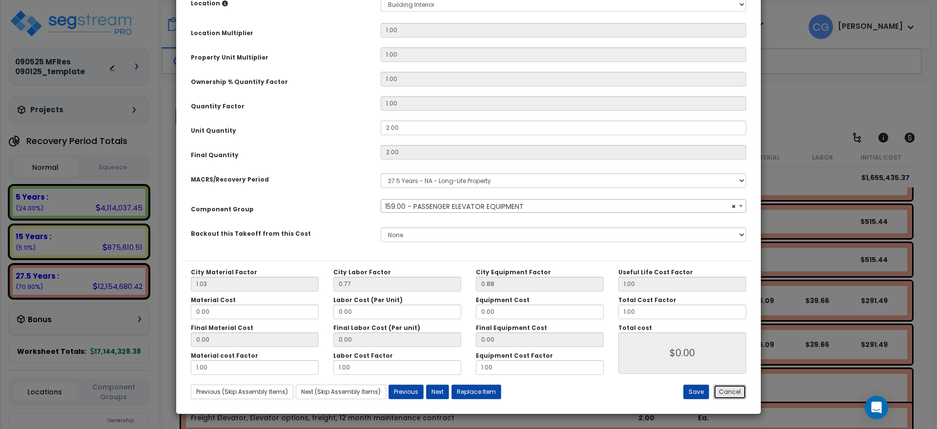
click at [726, 393] on button "Cancel" at bounding box center [729, 391] width 33 height 15
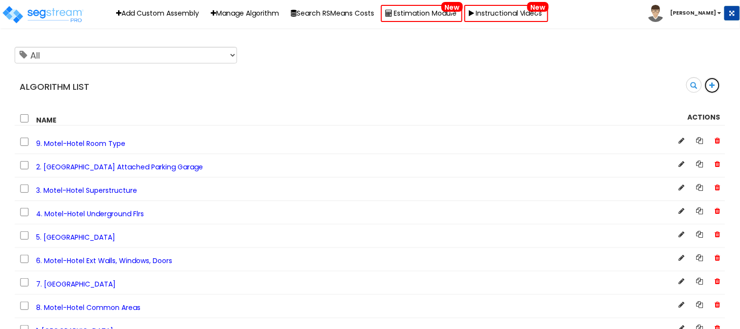
click at [713, 82] on icon at bounding box center [712, 85] width 5 height 7
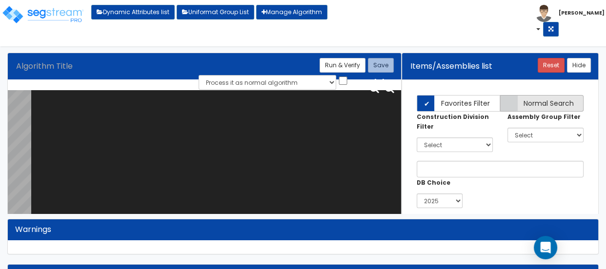
click at [524, 99] on span "Normal Search" at bounding box center [549, 104] width 50 height 10
click at [0, 0] on input "Normal Search" at bounding box center [0, 0] width 0 height 0
click at [428, 160] on div at bounding box center [499, 166] width 181 height 21
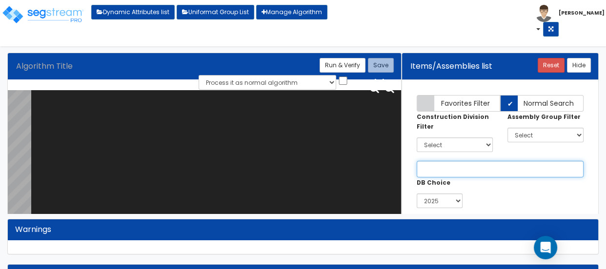
click at [427, 171] on input "text" at bounding box center [500, 169] width 167 height 17
click at [455, 162] on input "text" at bounding box center [500, 169] width 167 height 17
paste input "Elevator options, freight, 12 month maintenance contract"
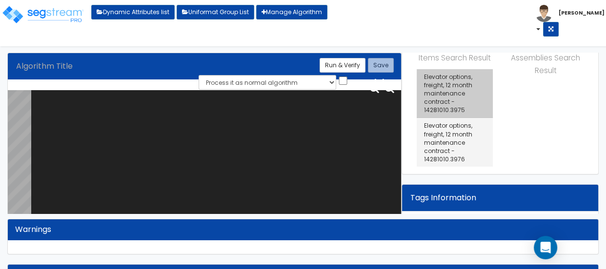
scroll to position [149, 0]
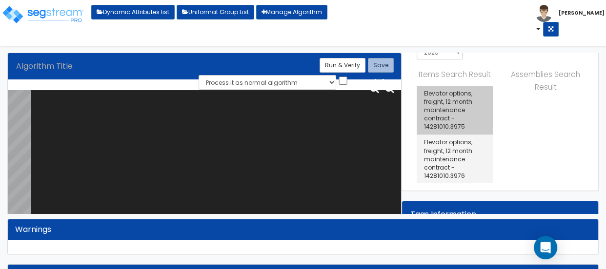
type input "Elevator options, freight, 12 month maintenance contract"
click at [458, 112] on link "Elevator options, freight, 12 month maintenance contract - 14281010.3975" at bounding box center [455, 110] width 76 height 49
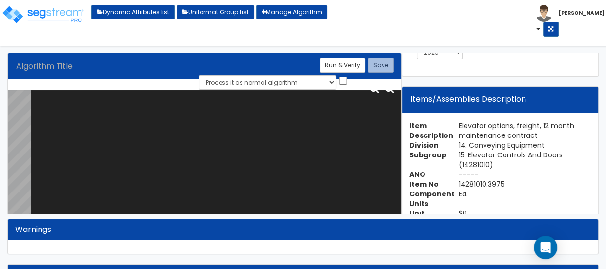
click at [76, 104] on textarea at bounding box center [216, 160] width 370 height 140
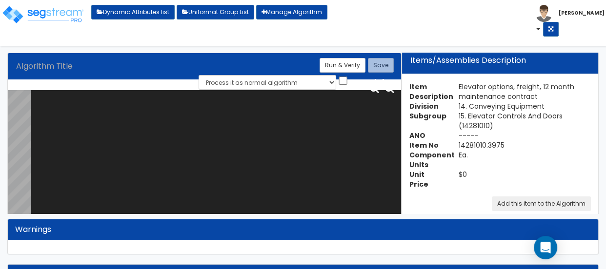
scroll to position [208, 0]
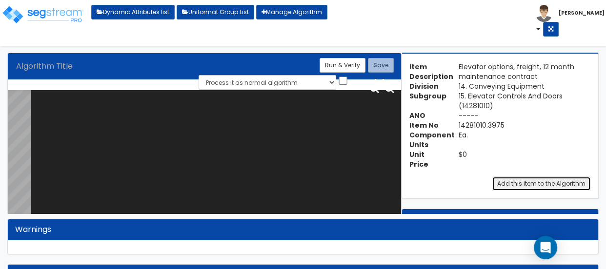
click at [548, 177] on button "Add this item to the Algorithm" at bounding box center [541, 184] width 99 height 15
type textarea "[ITEM_NO:"14281010.3975", QUANTITY:1, DESCRIPTION:"Elevator options, freight, 1…"
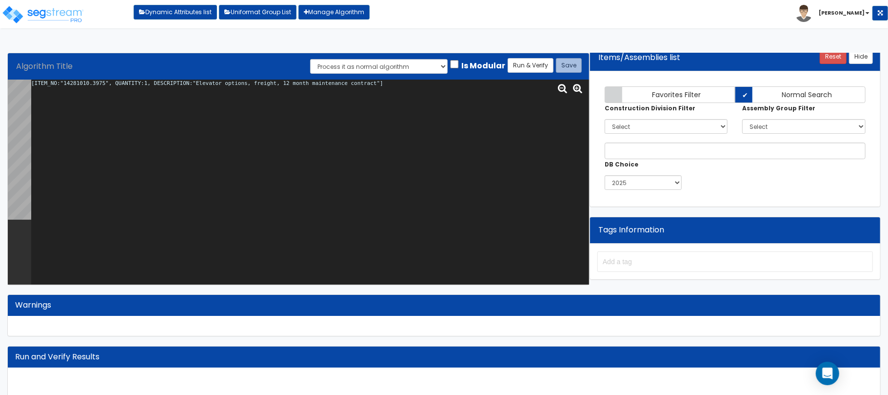
scroll to position [11, 0]
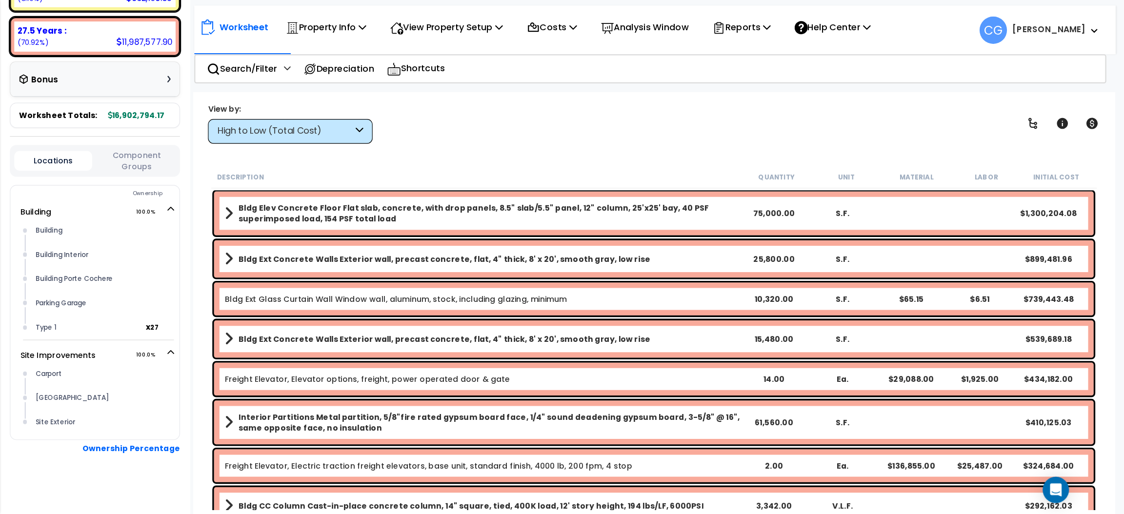
scroll to position [181, 0]
